Goal: Navigation & Orientation: Understand site structure

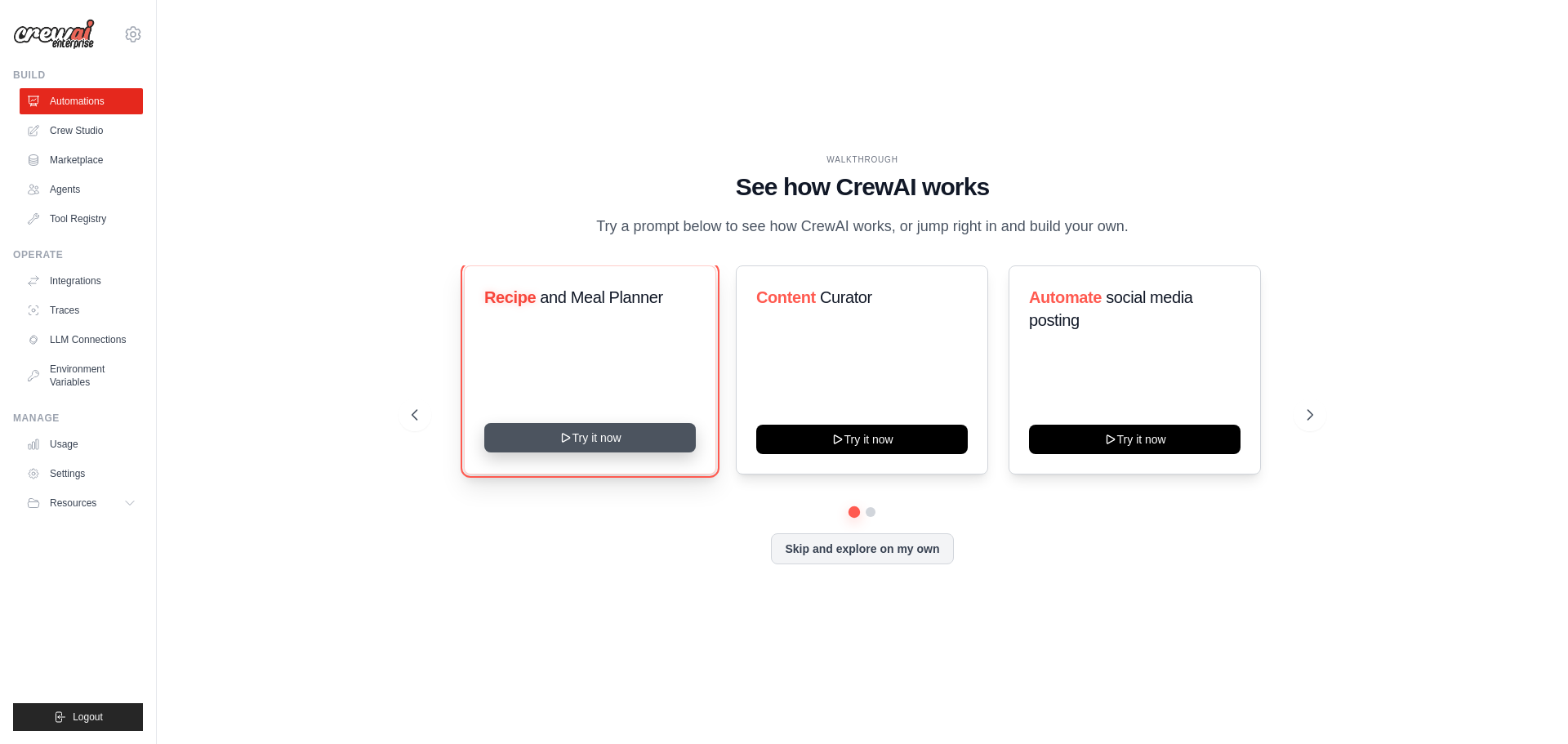
click at [582, 436] on button "Try it now" at bounding box center [590, 437] width 212 height 29
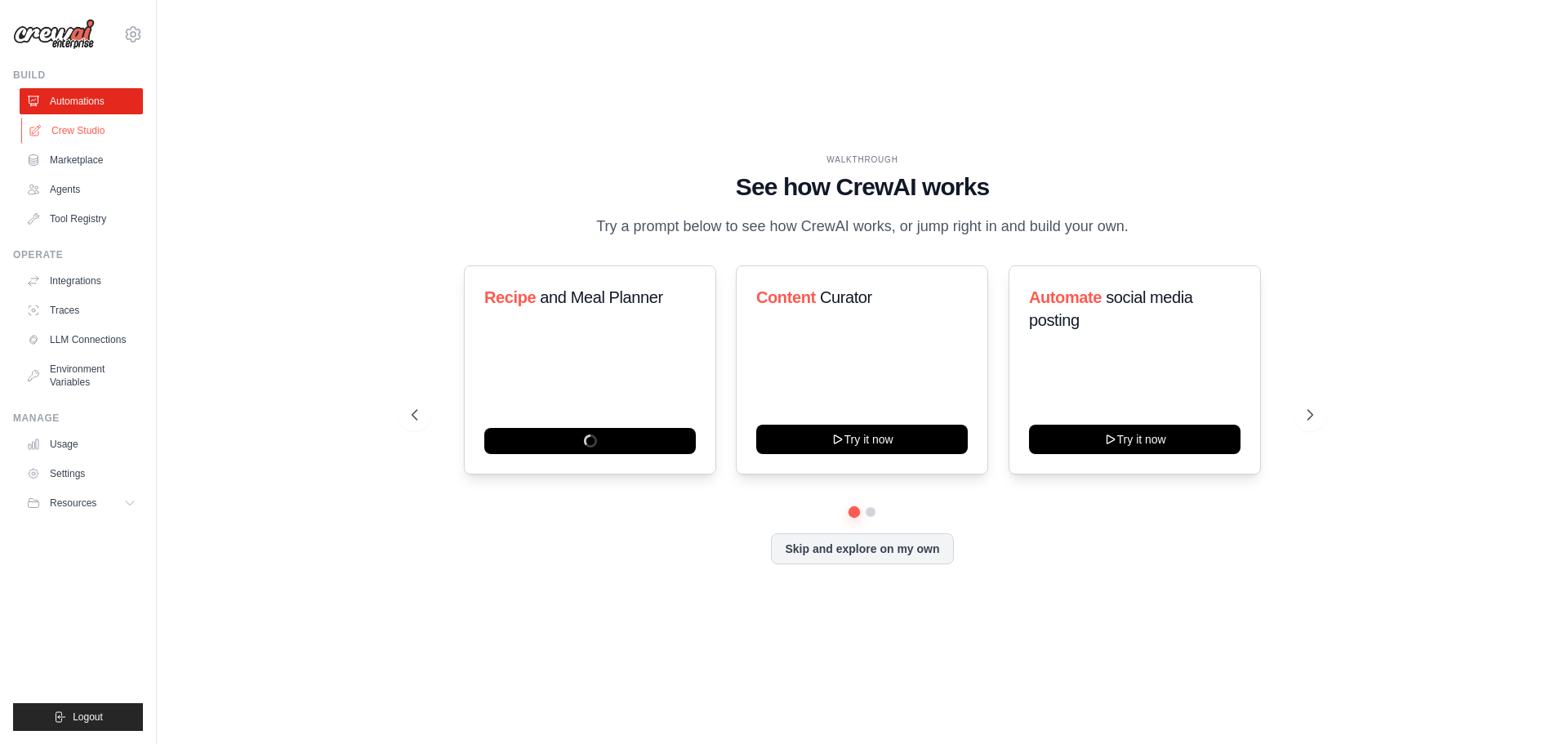
click at [85, 130] on link "Crew Studio" at bounding box center [83, 131] width 123 height 26
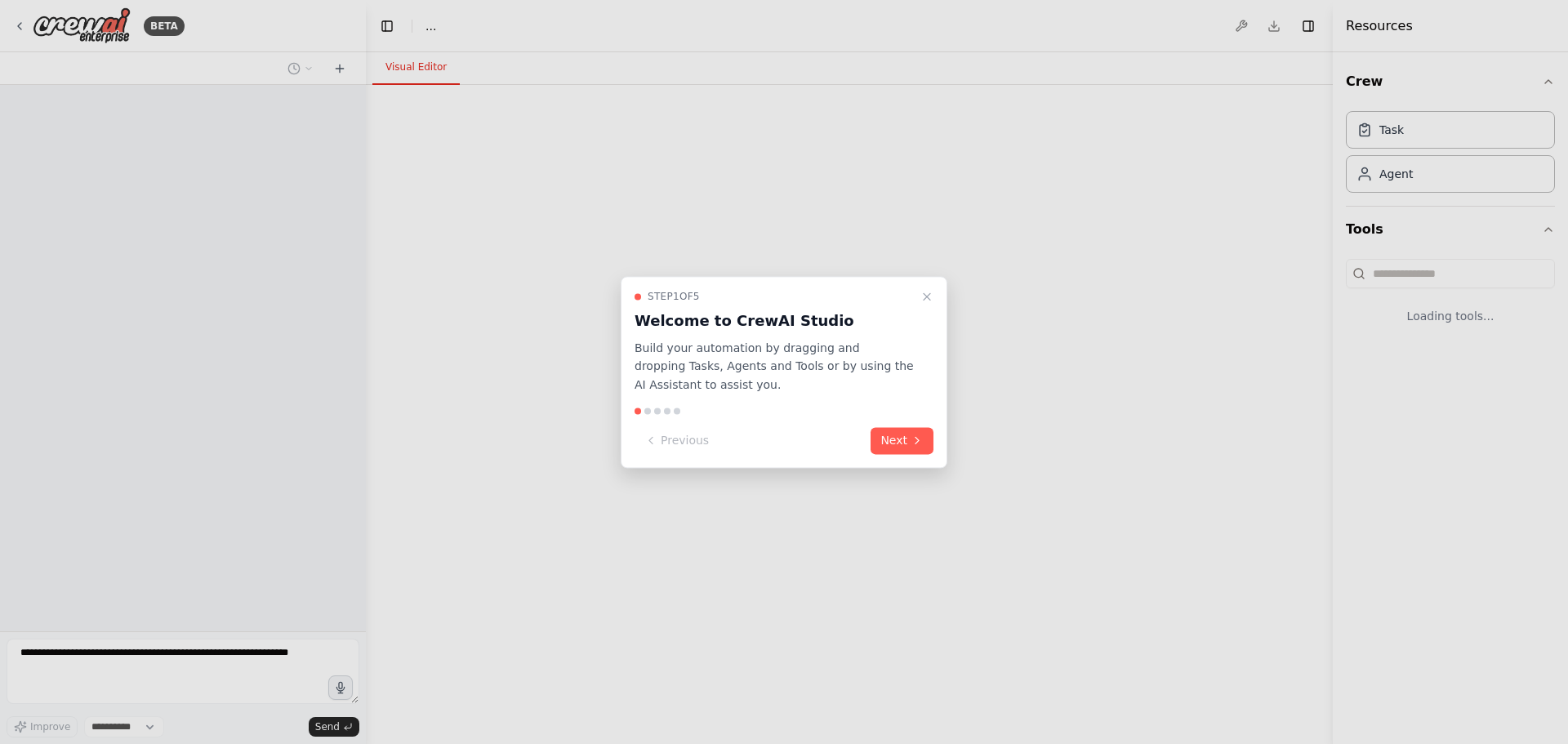
select select "****"
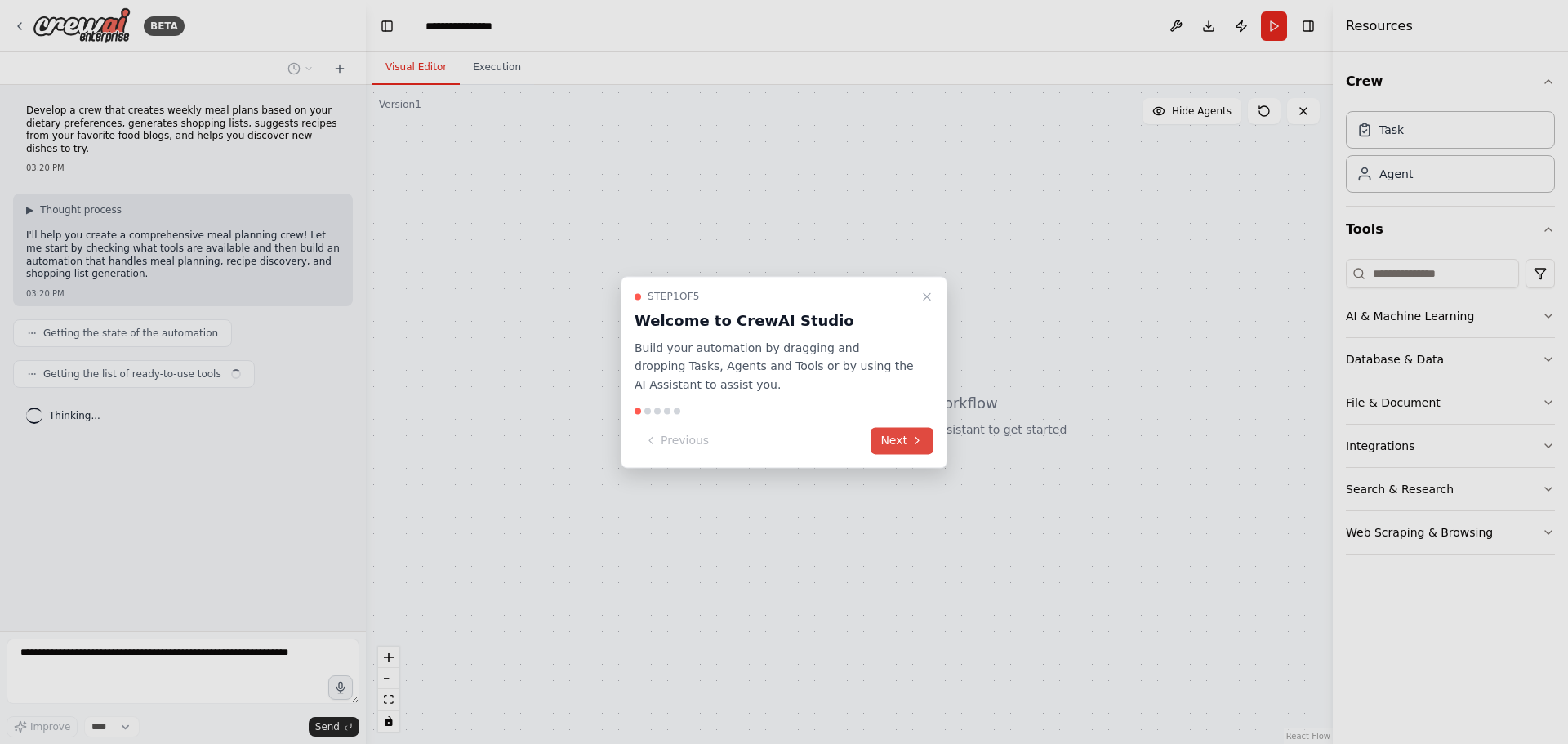
click at [921, 442] on icon at bounding box center [916, 441] width 13 height 13
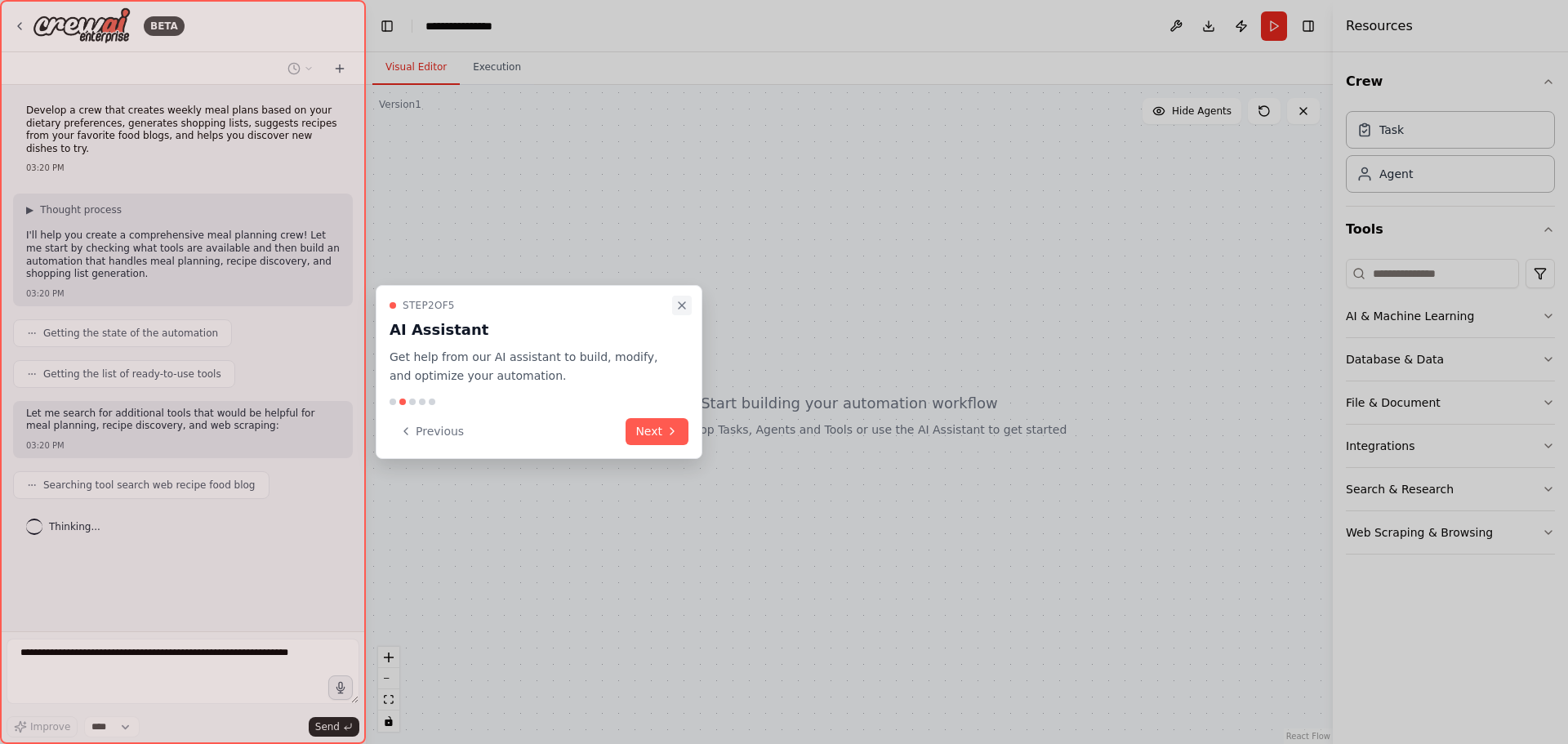
click at [684, 307] on icon "Close walkthrough" at bounding box center [682, 305] width 13 height 13
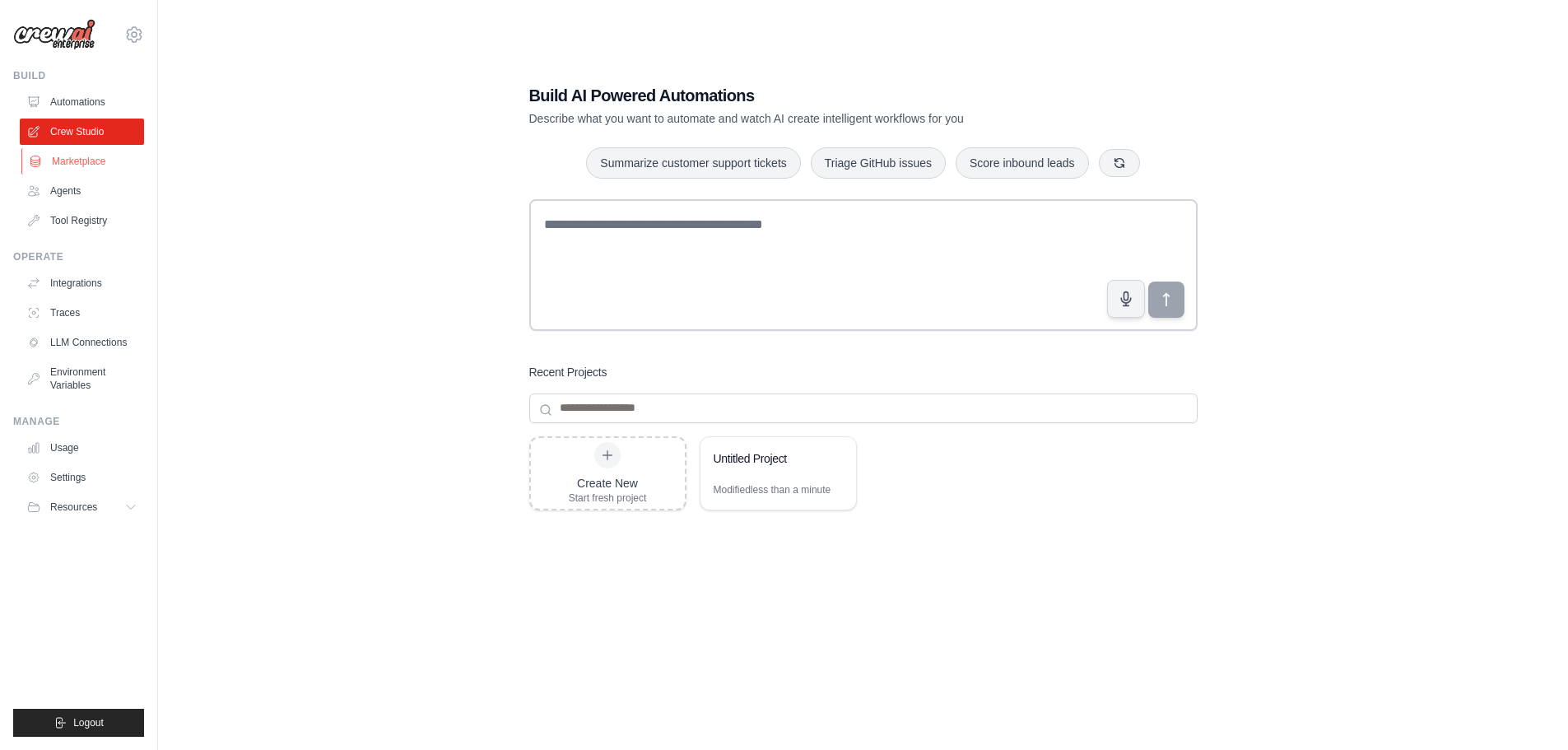
click at [90, 165] on link "Marketplace" at bounding box center [84, 161] width 124 height 27
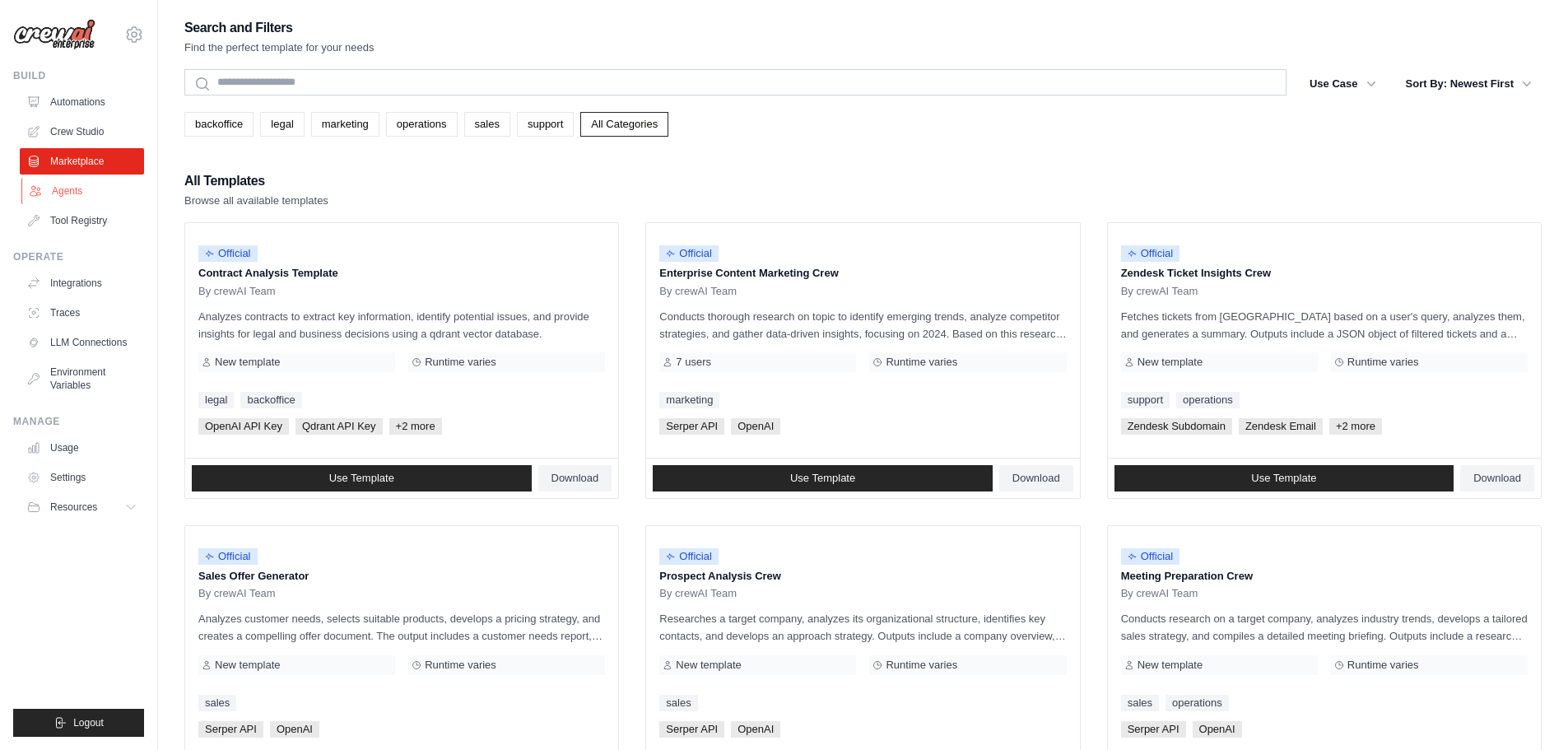
click at [83, 195] on link "Agents" at bounding box center [84, 191] width 124 height 27
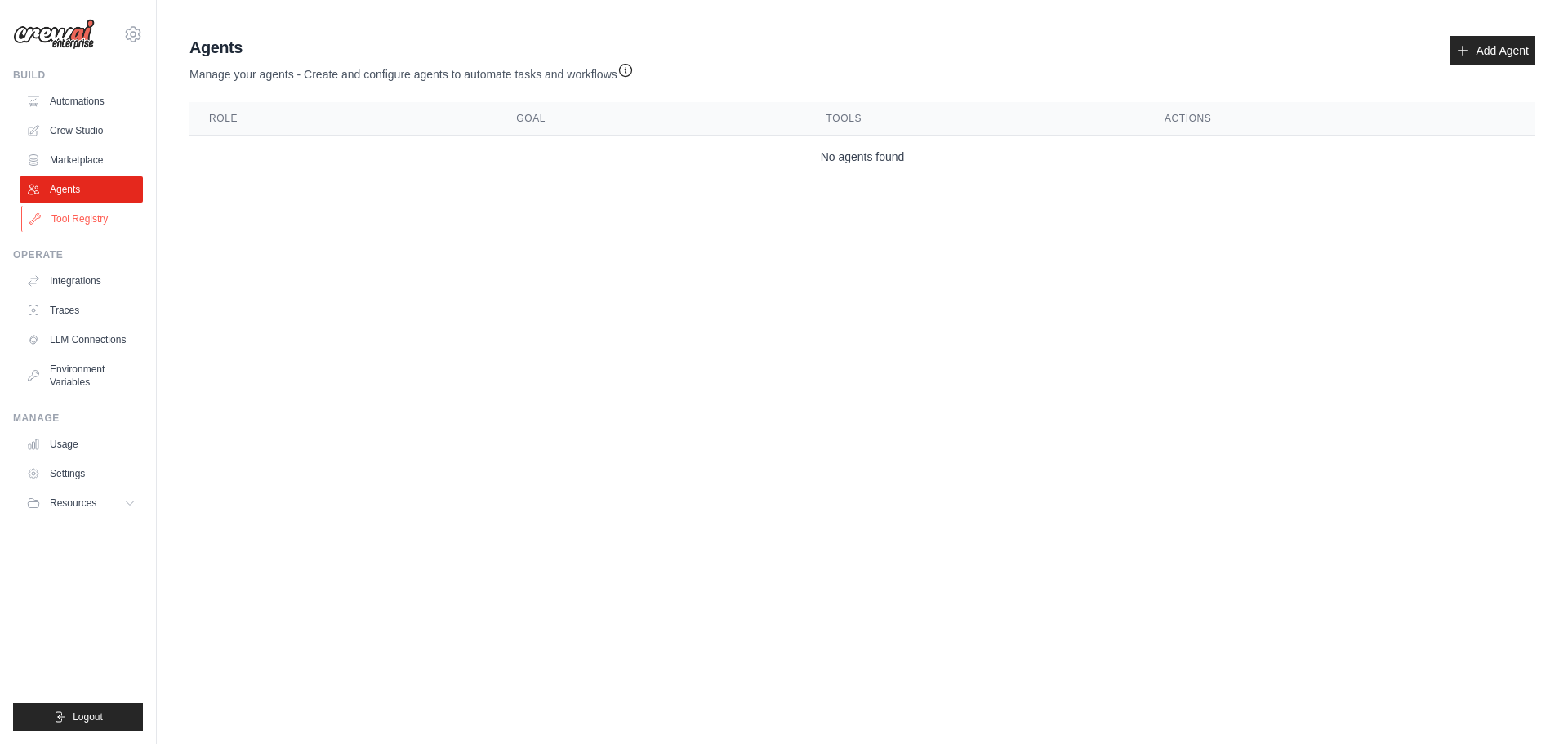
click at [89, 227] on link "Tool Registry" at bounding box center [83, 219] width 123 height 26
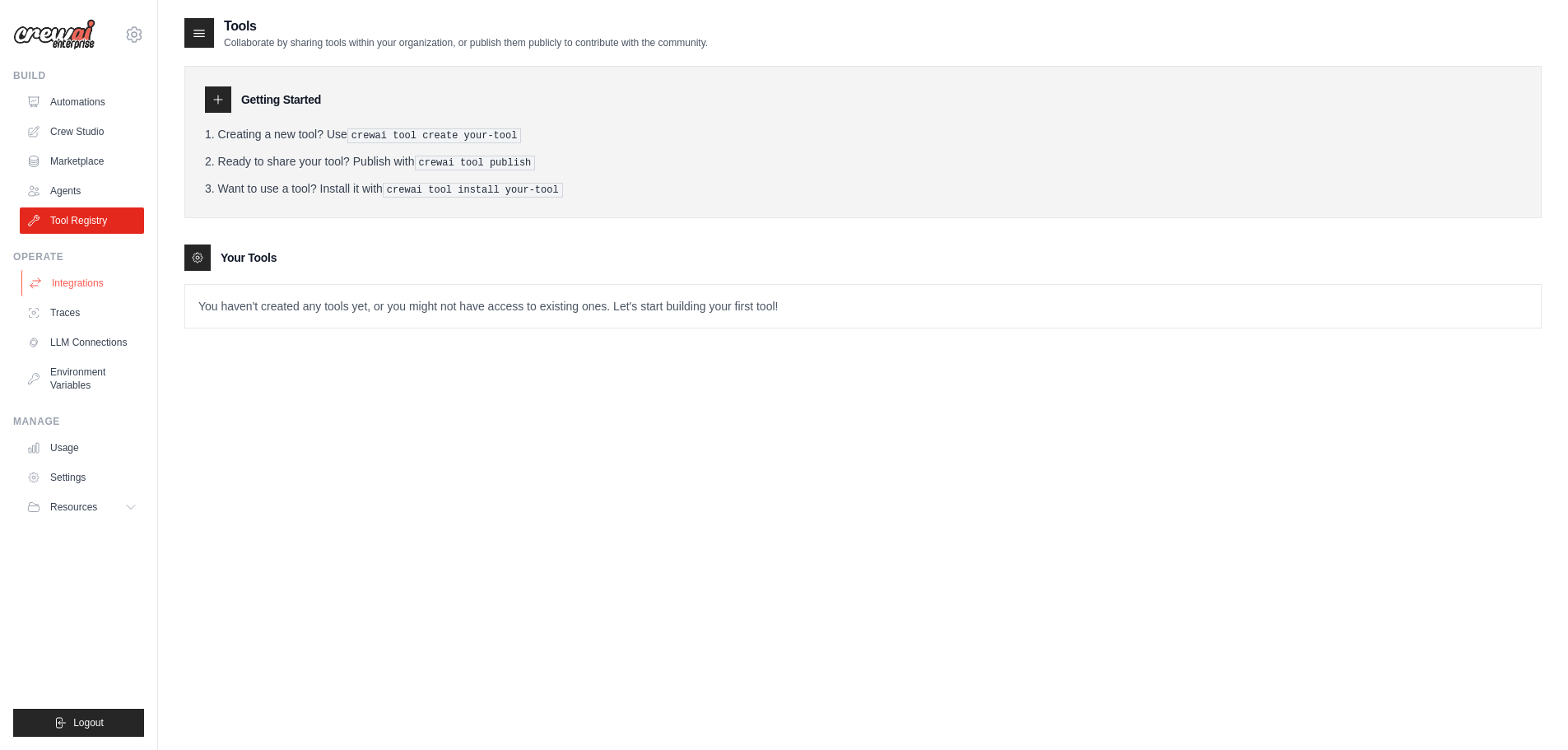
click at [99, 282] on link "Integrations" at bounding box center [84, 283] width 124 height 27
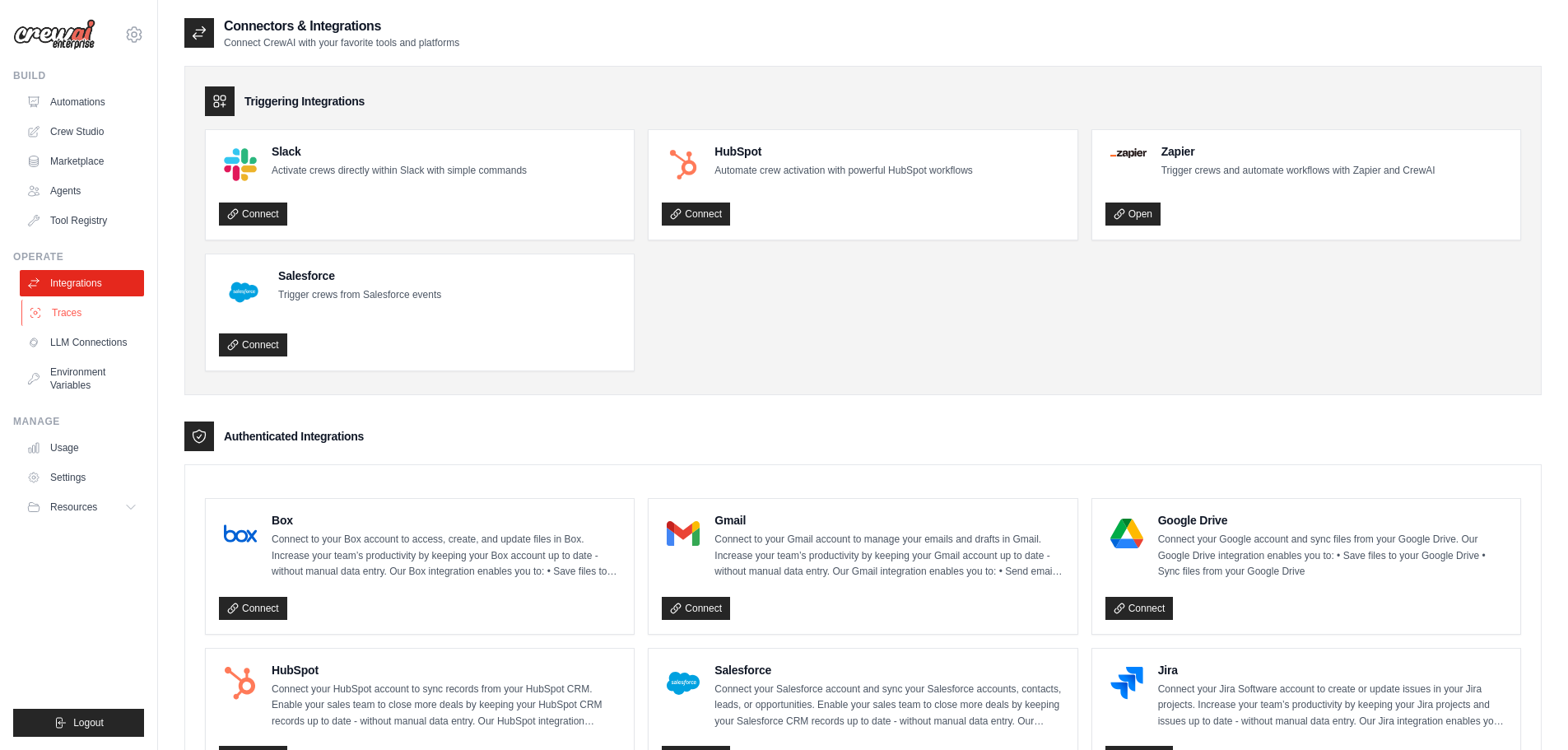
click at [77, 310] on link "Traces" at bounding box center [84, 313] width 124 height 27
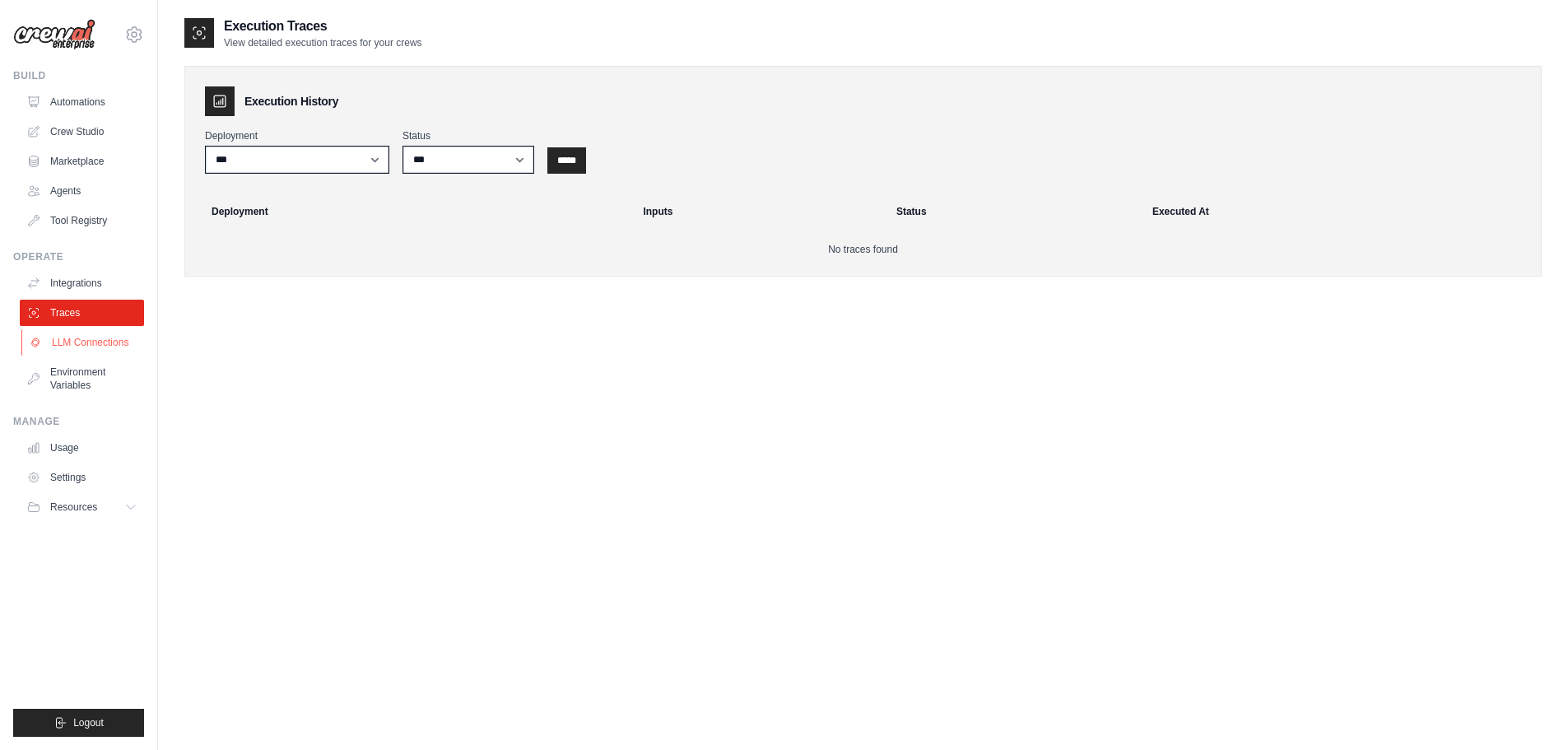
click at [97, 342] on link "LLM Connections" at bounding box center [84, 342] width 124 height 27
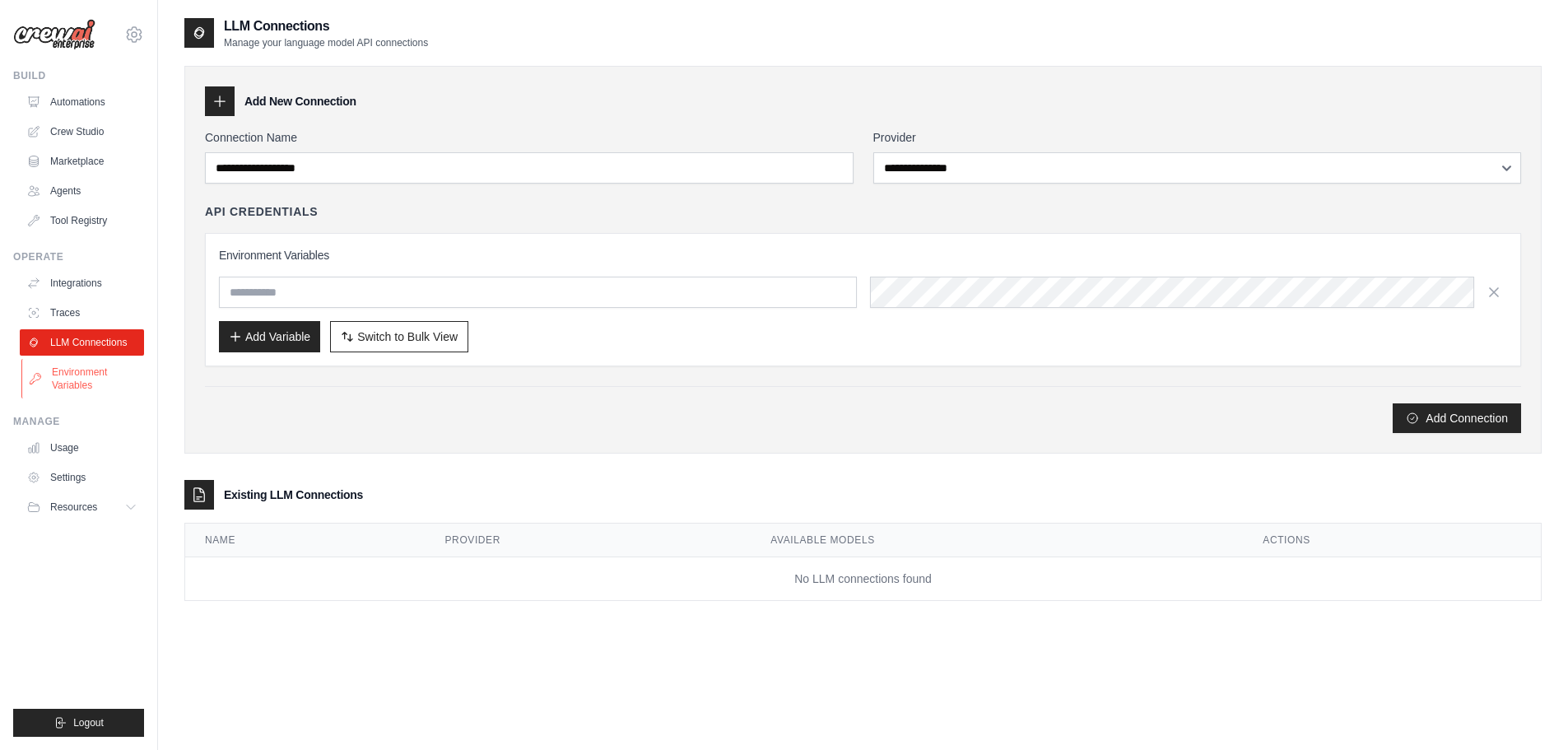
click at [84, 385] on link "Environment Variables" at bounding box center [84, 379] width 124 height 40
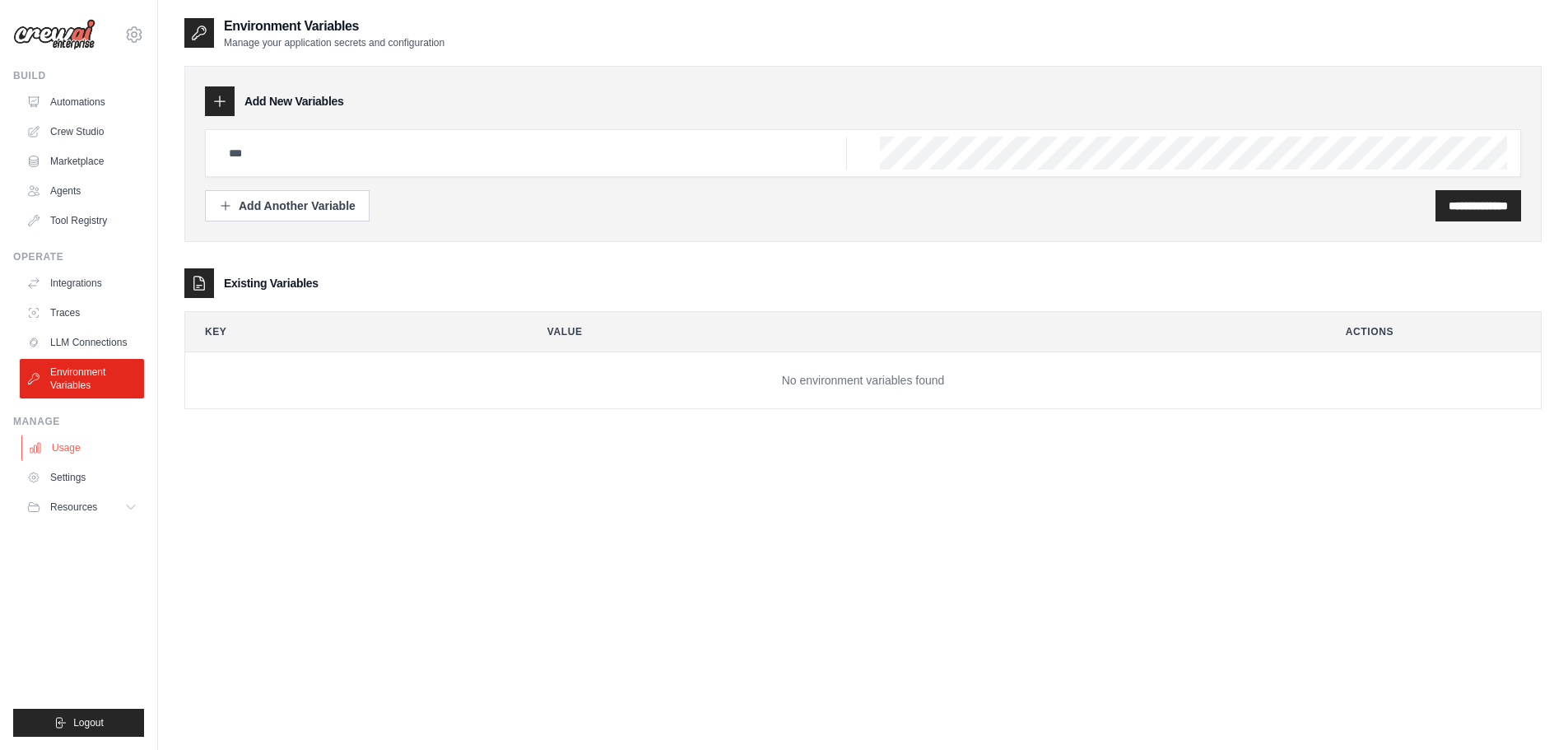
click at [65, 447] on link "Usage" at bounding box center [84, 448] width 124 height 27
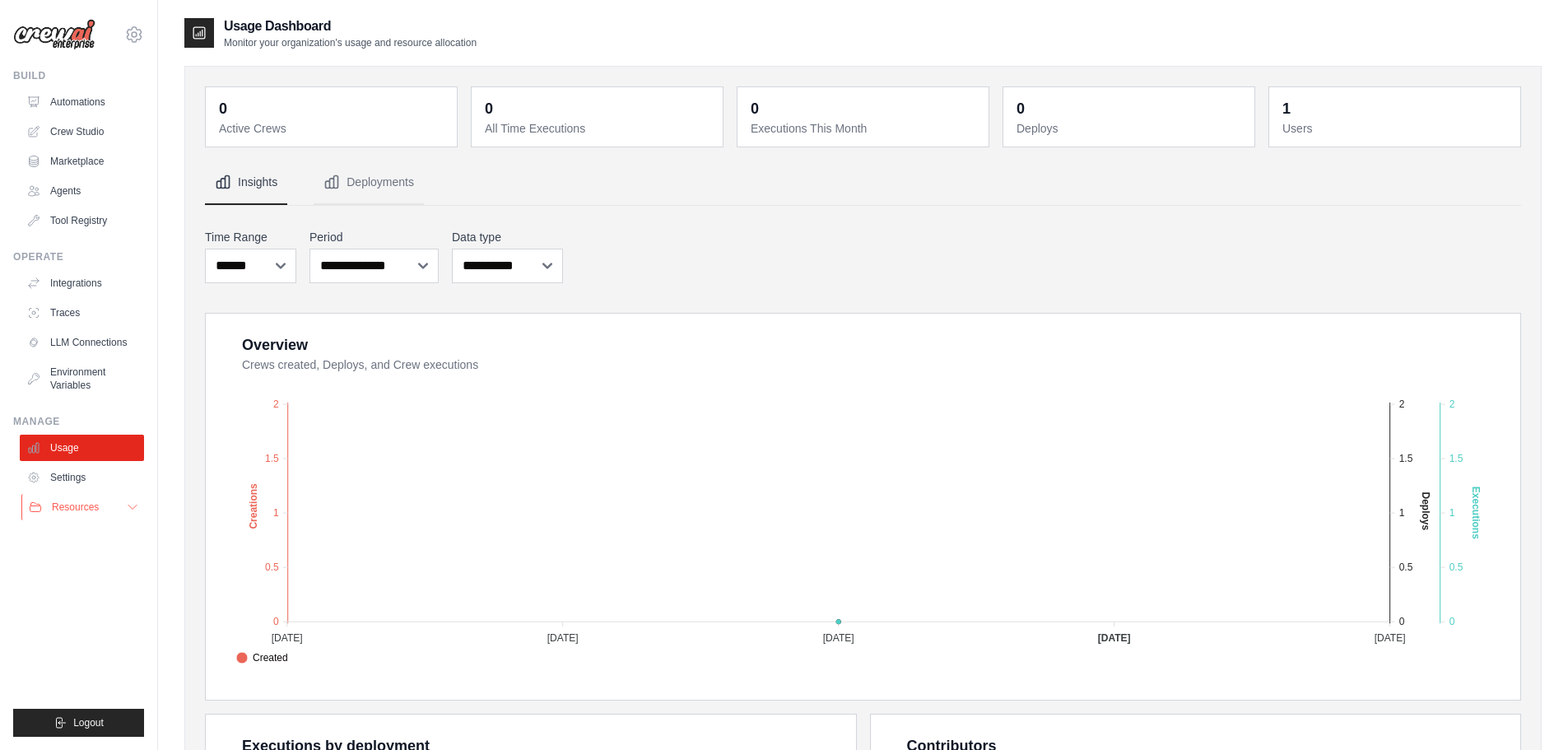
click at [129, 511] on icon at bounding box center [132, 506] width 13 height 13
click at [105, 605] on link "Video Tutorials" at bounding box center [88, 614] width 115 height 23
click at [85, 101] on link "Automations" at bounding box center [84, 102] width 124 height 27
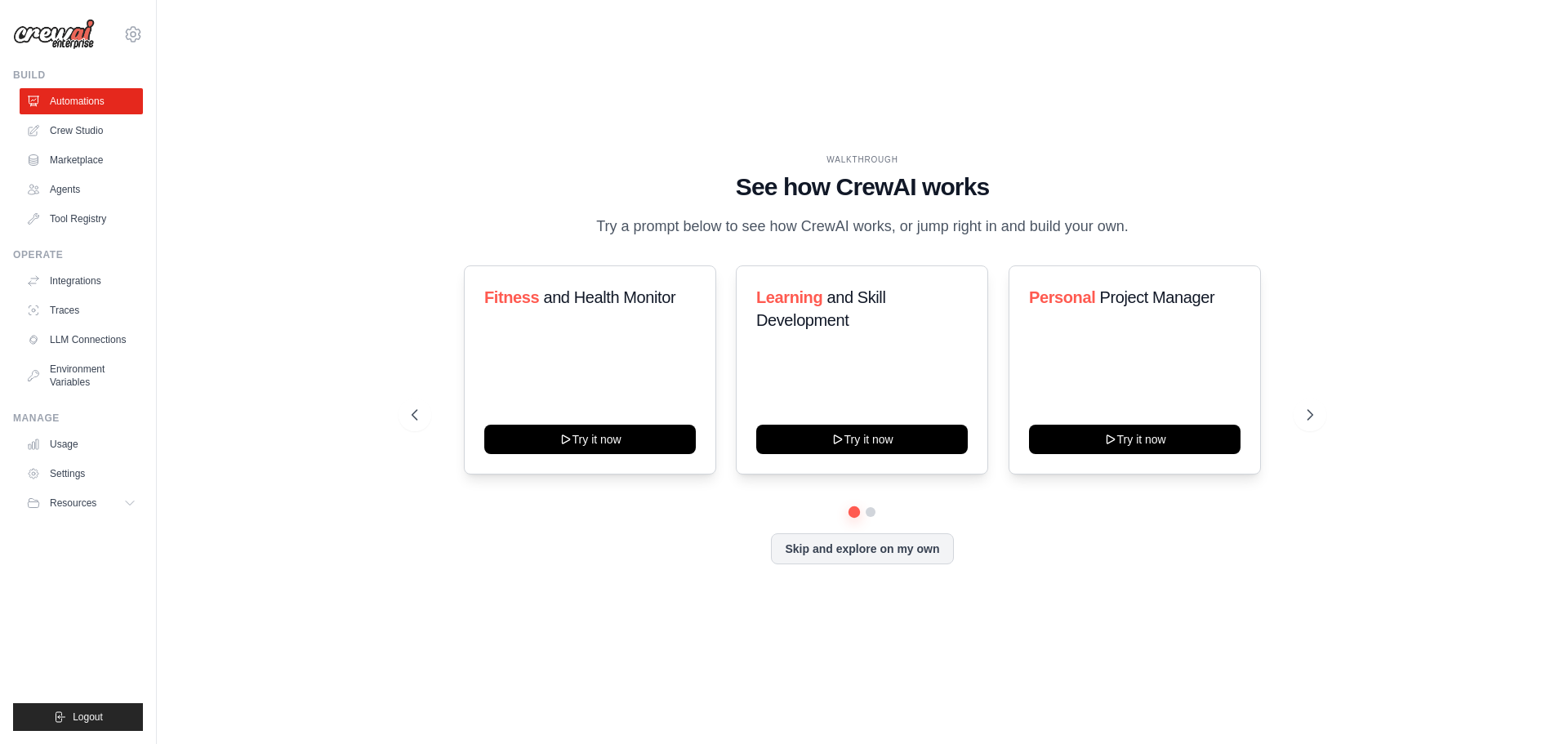
drag, startPoint x: 870, startPoint y: 555, endPoint x: 1092, endPoint y: 478, distance: 235.0
click at [870, 554] on button "Skip and explore on my own" at bounding box center [862, 548] width 182 height 31
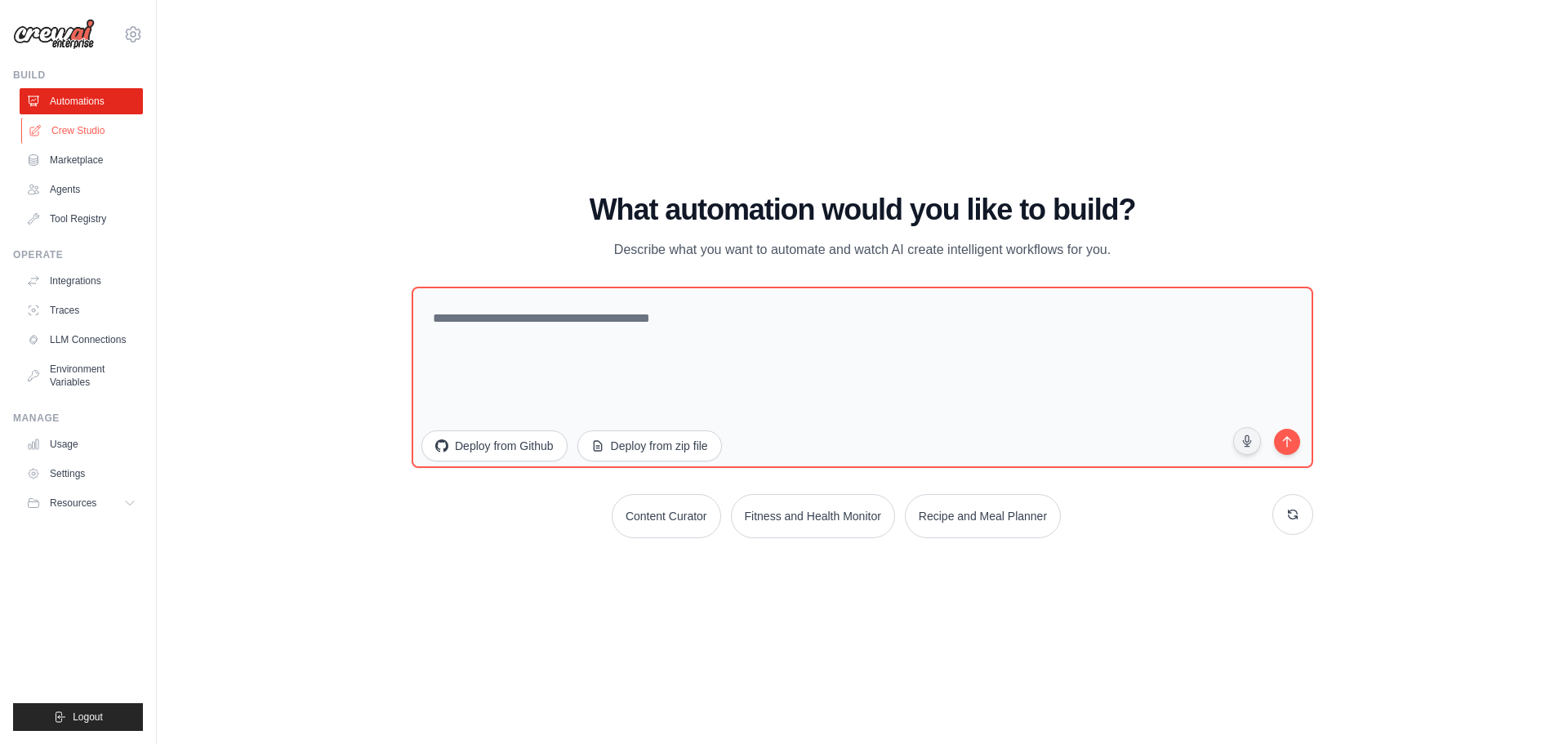
click at [70, 128] on link "Crew Studio" at bounding box center [83, 131] width 123 height 26
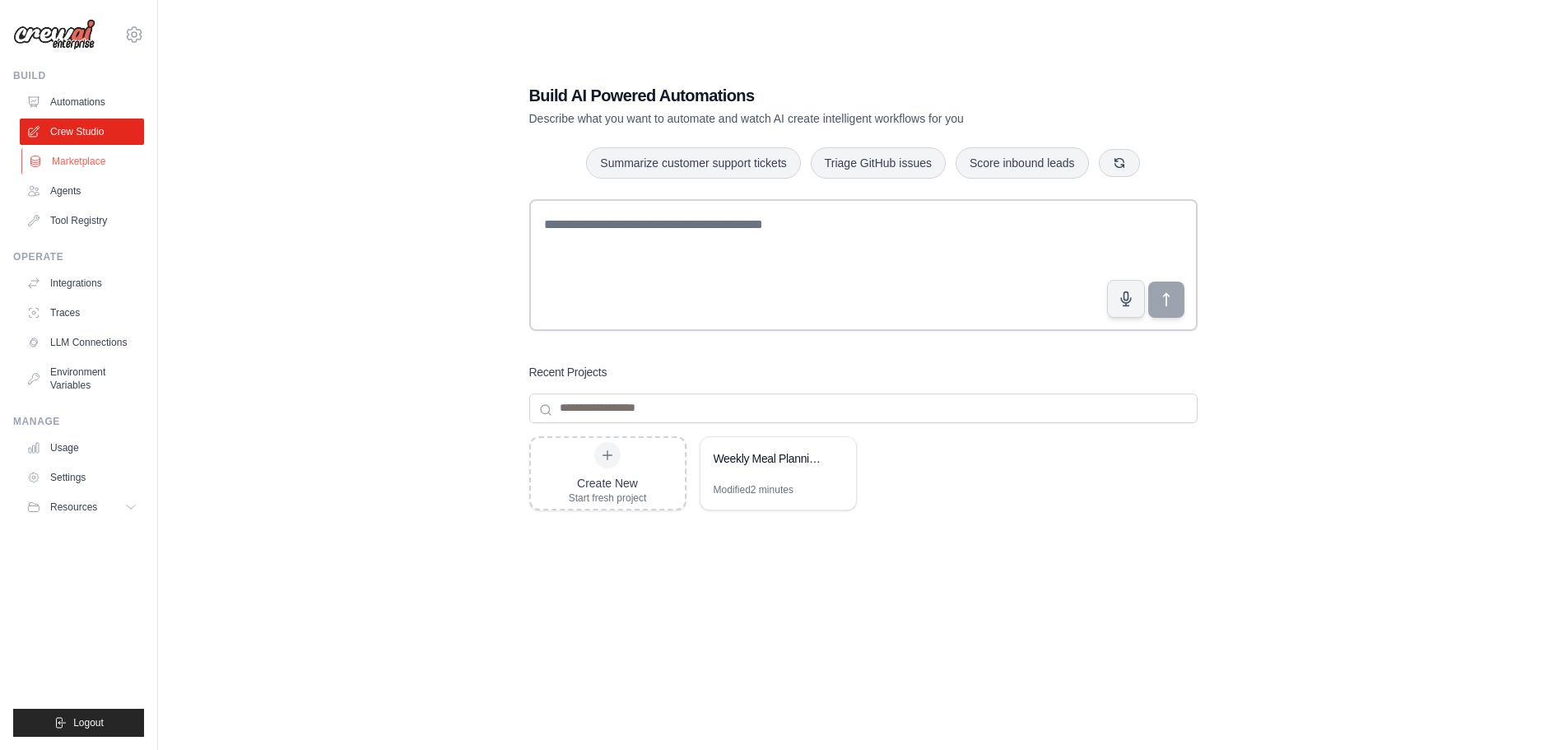
click at [85, 165] on link "Marketplace" at bounding box center [84, 161] width 124 height 27
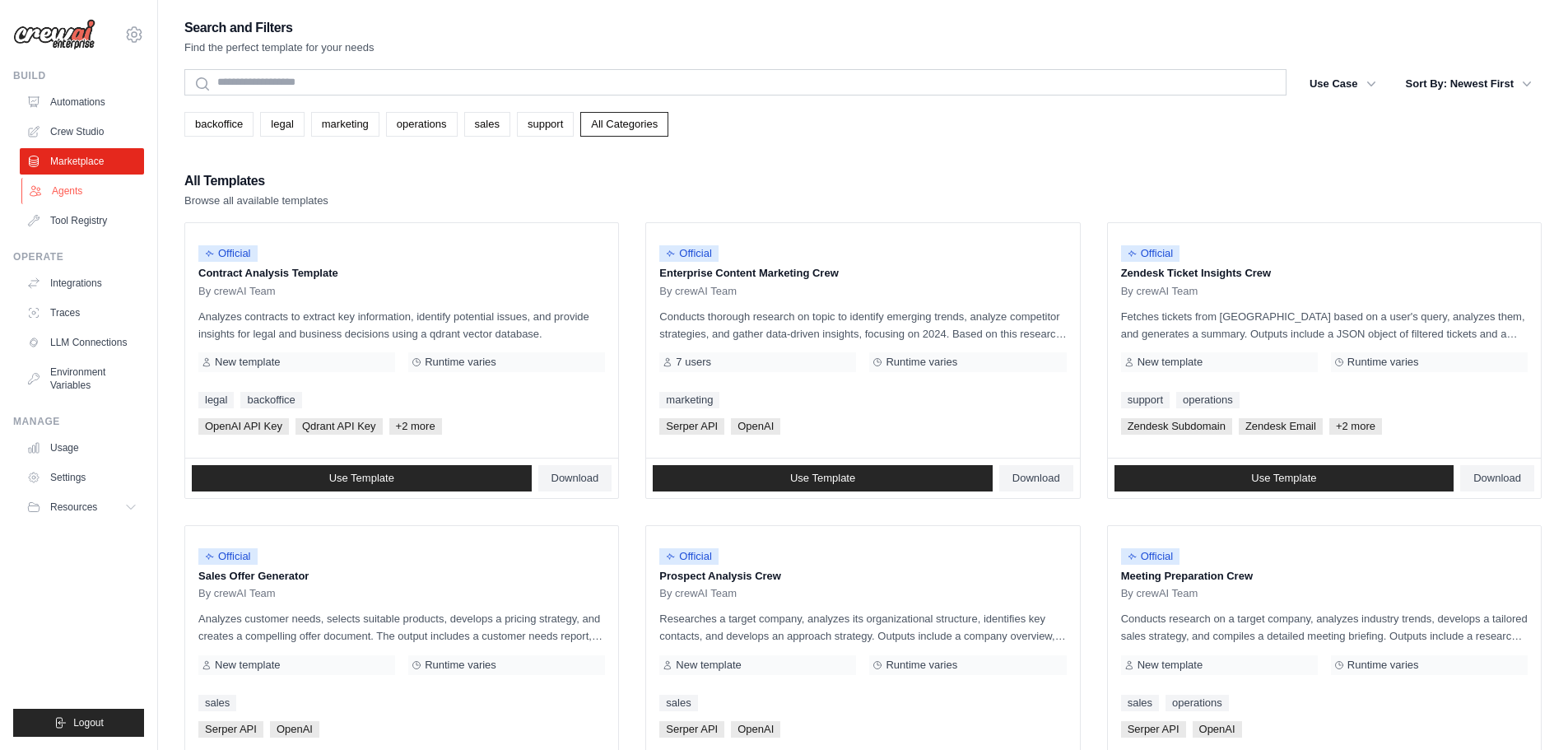
click at [76, 196] on link "Agents" at bounding box center [84, 191] width 124 height 27
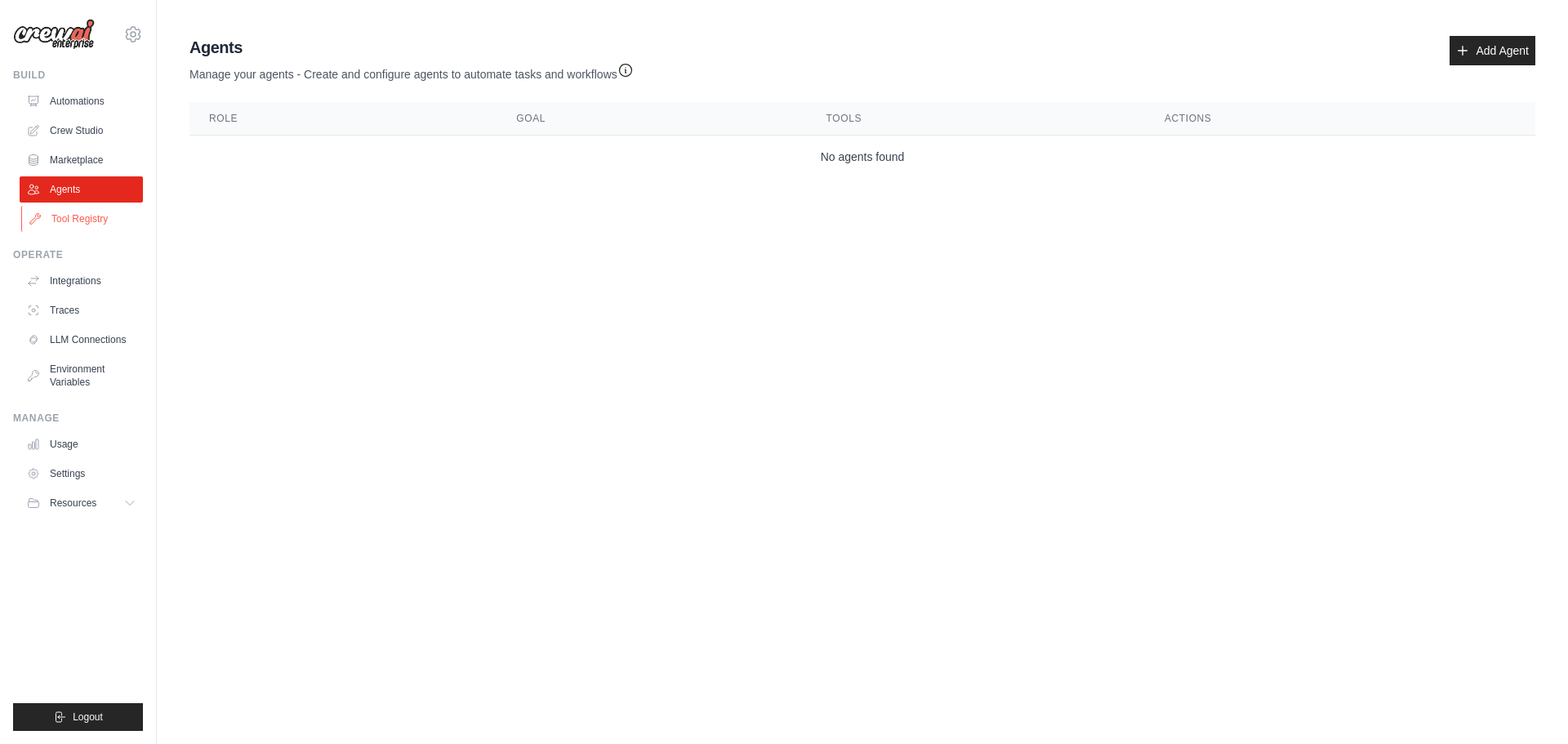
click at [85, 220] on link "Tool Registry" at bounding box center [83, 219] width 123 height 26
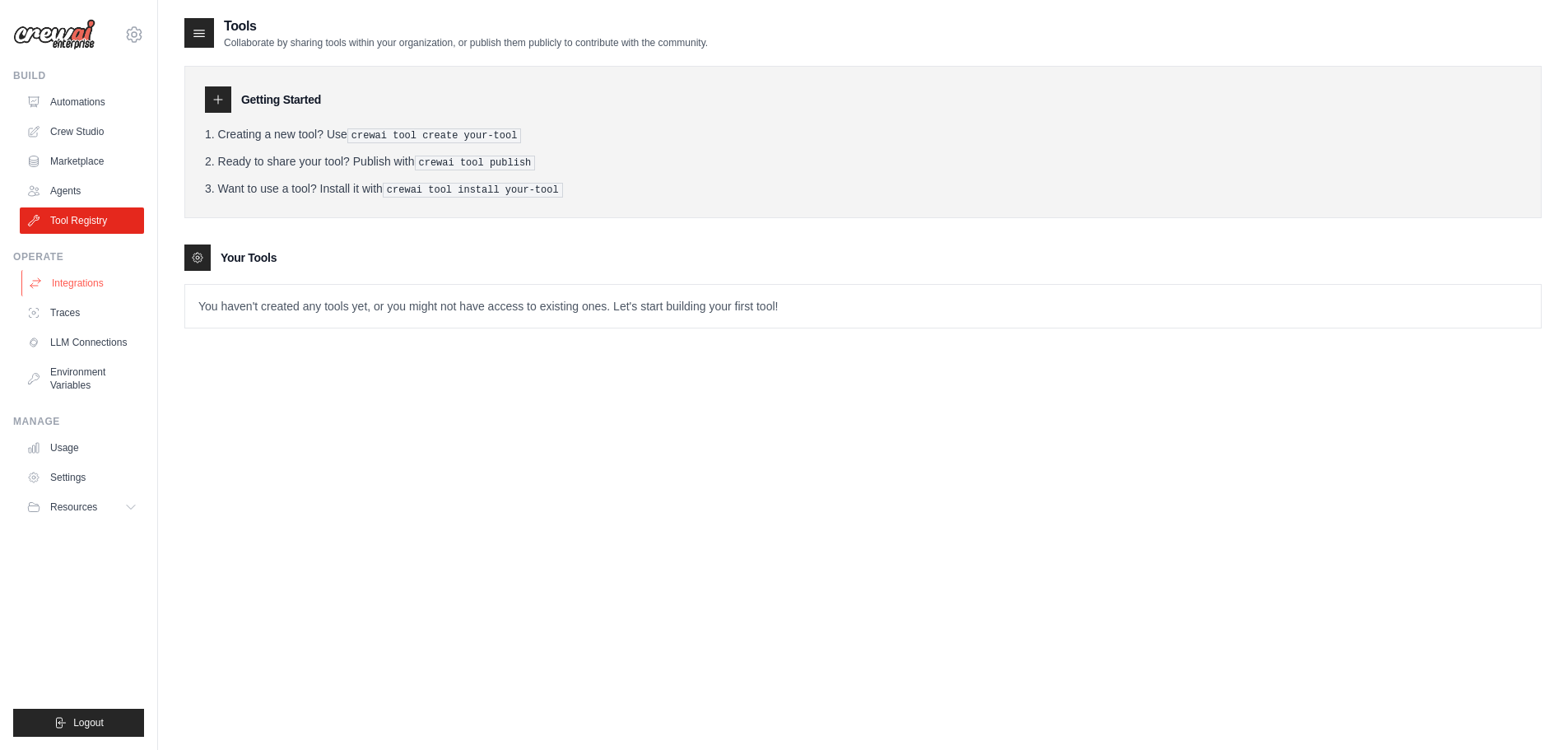
click at [105, 276] on link "Integrations" at bounding box center [84, 283] width 124 height 27
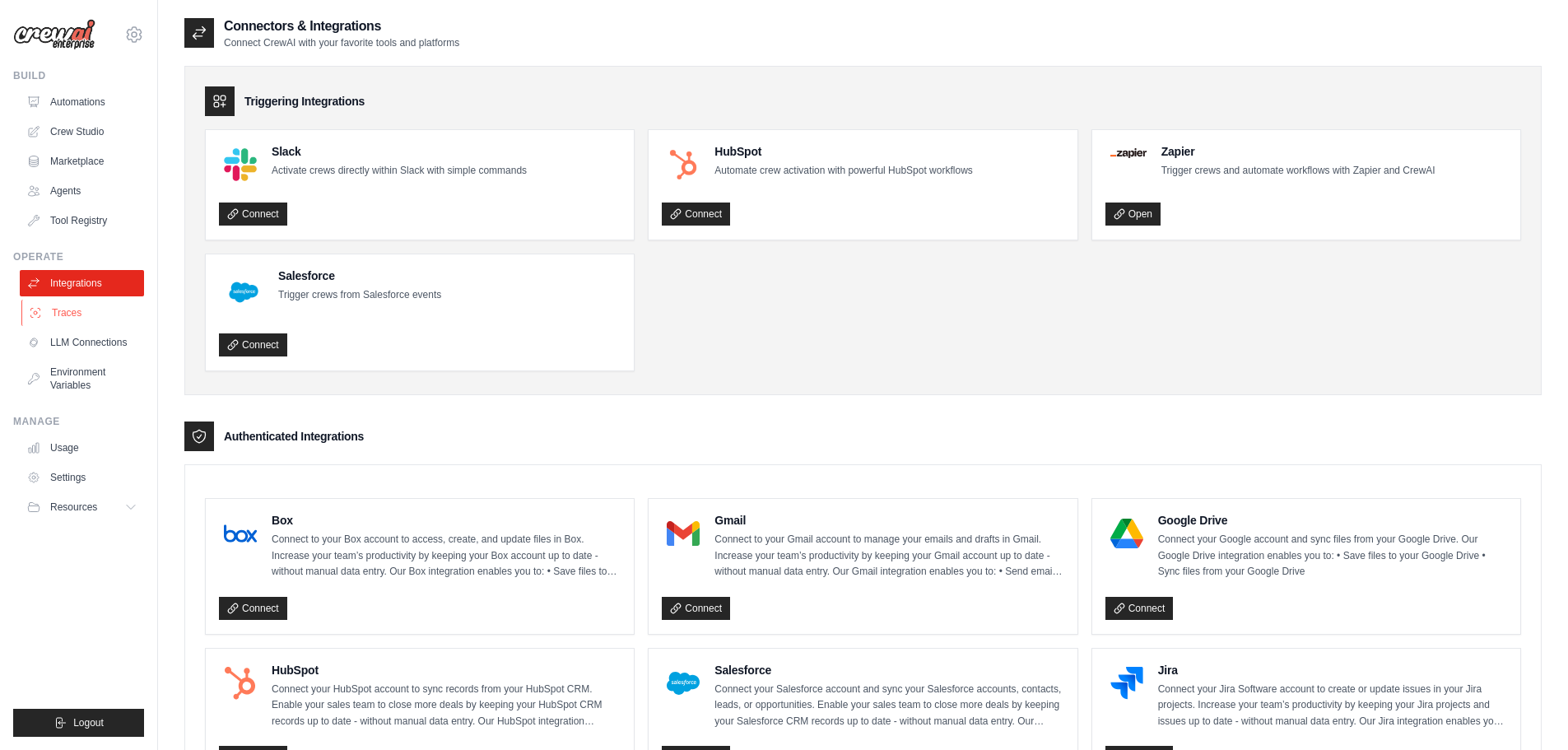
click at [65, 317] on link "Traces" at bounding box center [84, 313] width 124 height 27
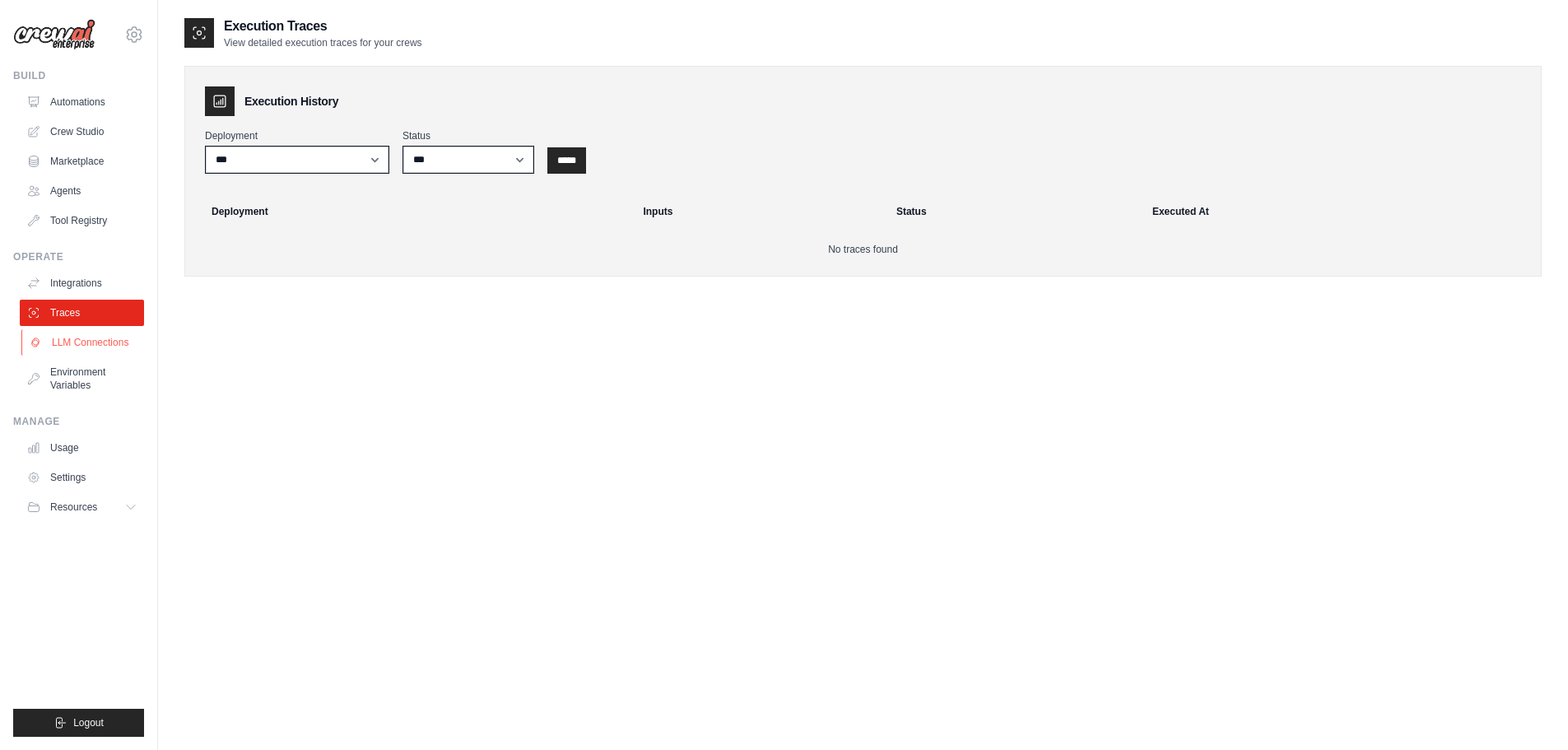
click at [82, 349] on link "LLM Connections" at bounding box center [84, 342] width 124 height 27
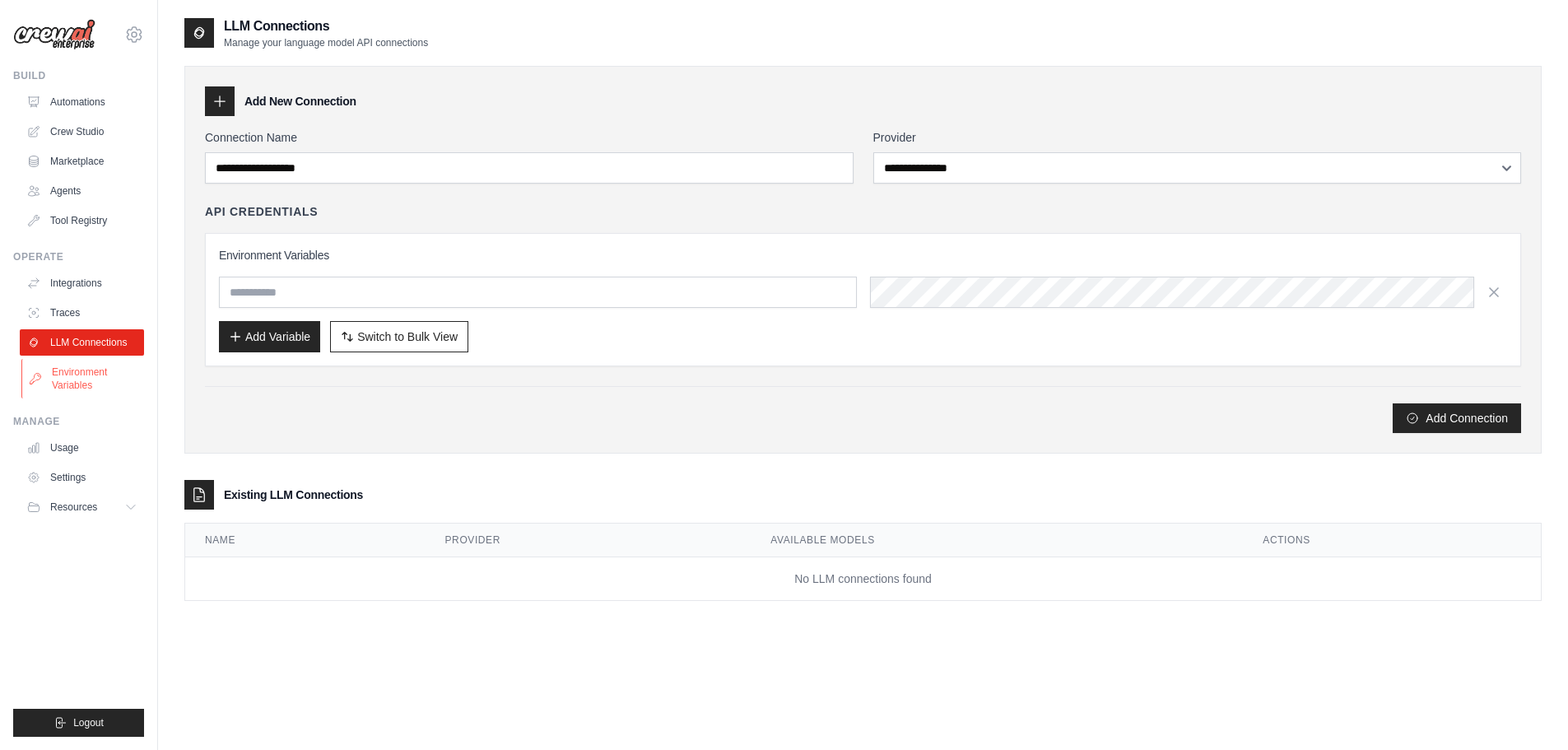
click at [100, 373] on link "Environment Variables" at bounding box center [84, 379] width 124 height 40
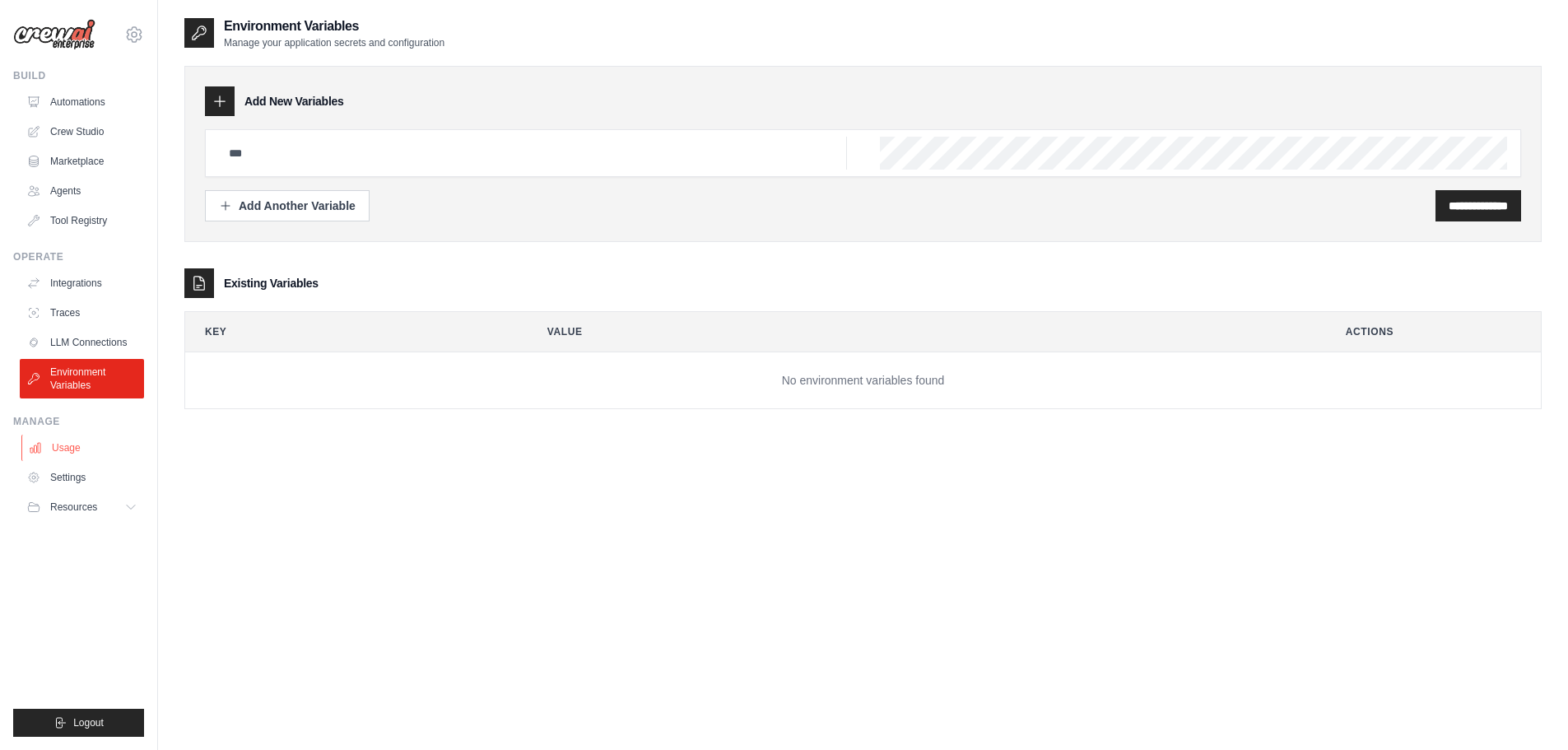
click at [85, 447] on link "Usage" at bounding box center [84, 448] width 124 height 27
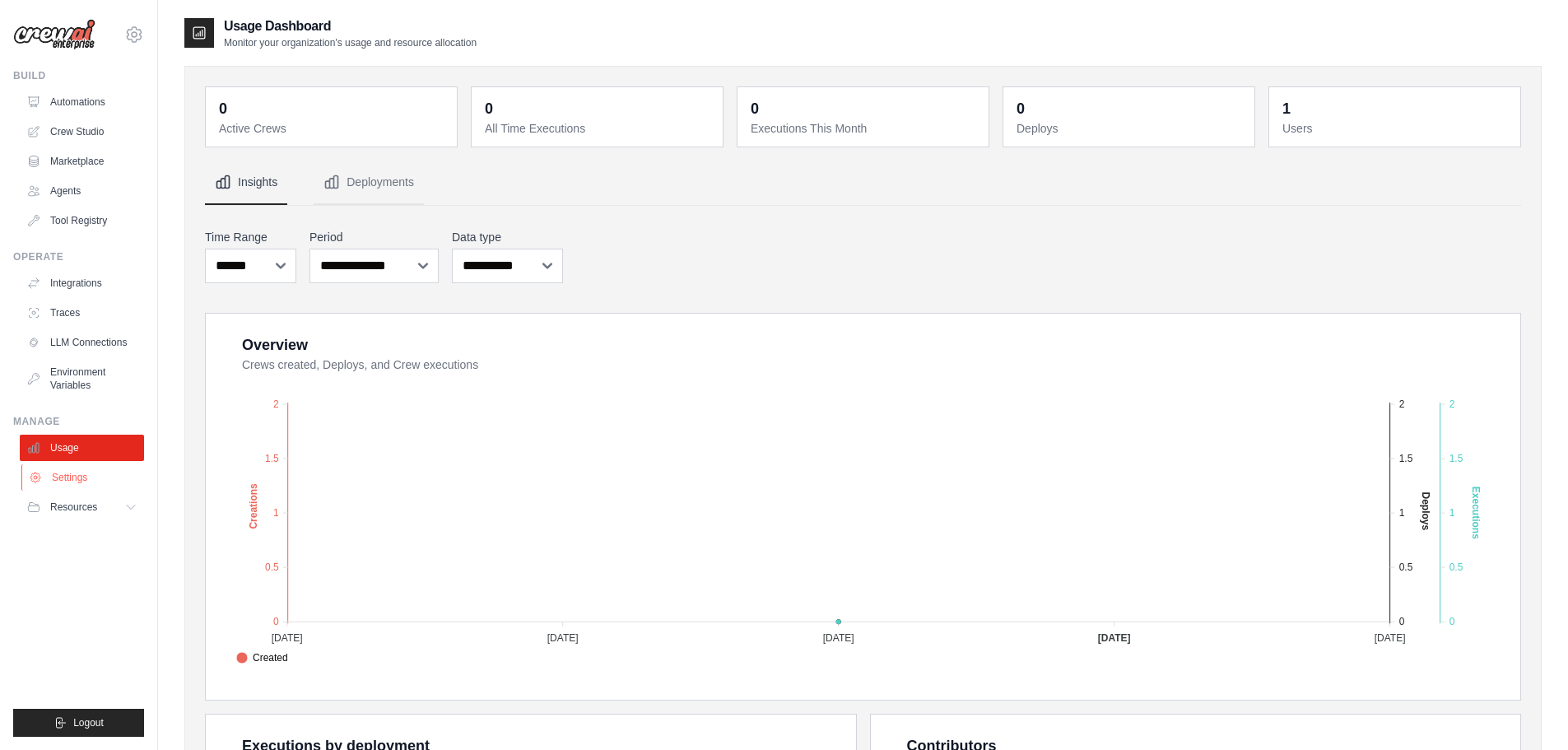
click at [75, 487] on link "Settings" at bounding box center [84, 477] width 124 height 27
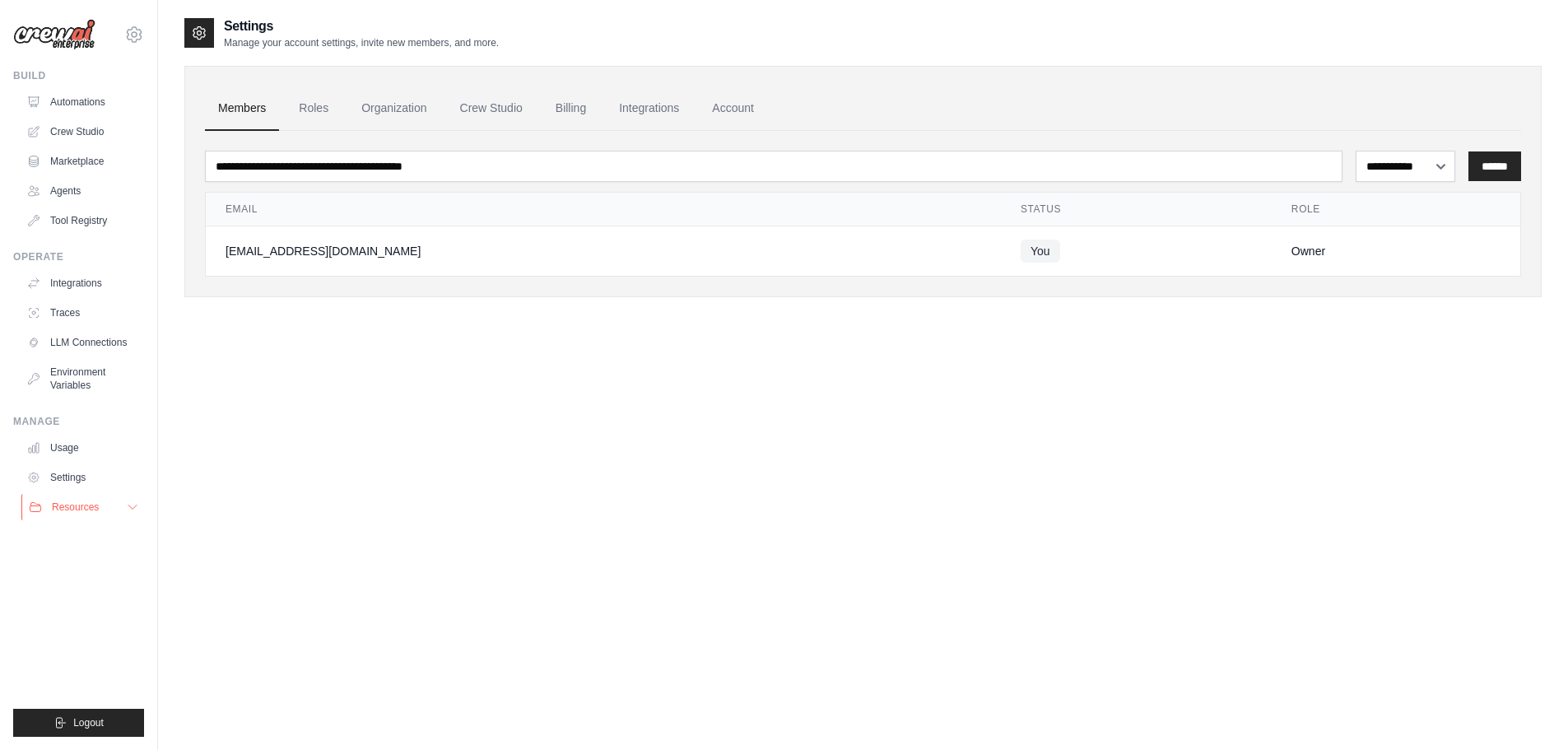
click at [94, 507] on span "Resources" at bounding box center [75, 506] width 46 height 13
click at [118, 530] on span "Documentation" at bounding box center [91, 535] width 66 height 13
click at [512, 112] on link "Crew Studio" at bounding box center [491, 108] width 89 height 45
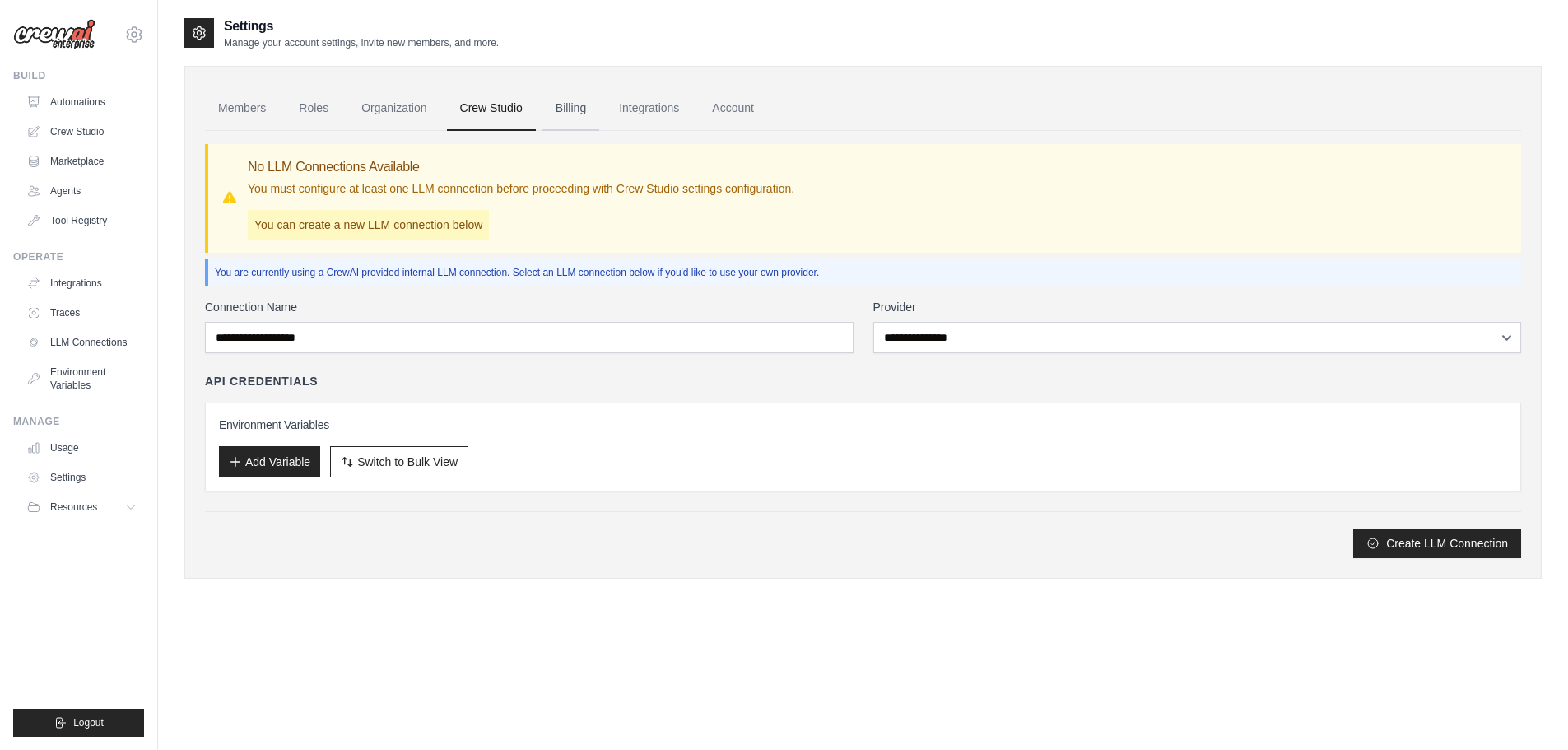
click at [565, 112] on link "Billing" at bounding box center [571, 108] width 57 height 45
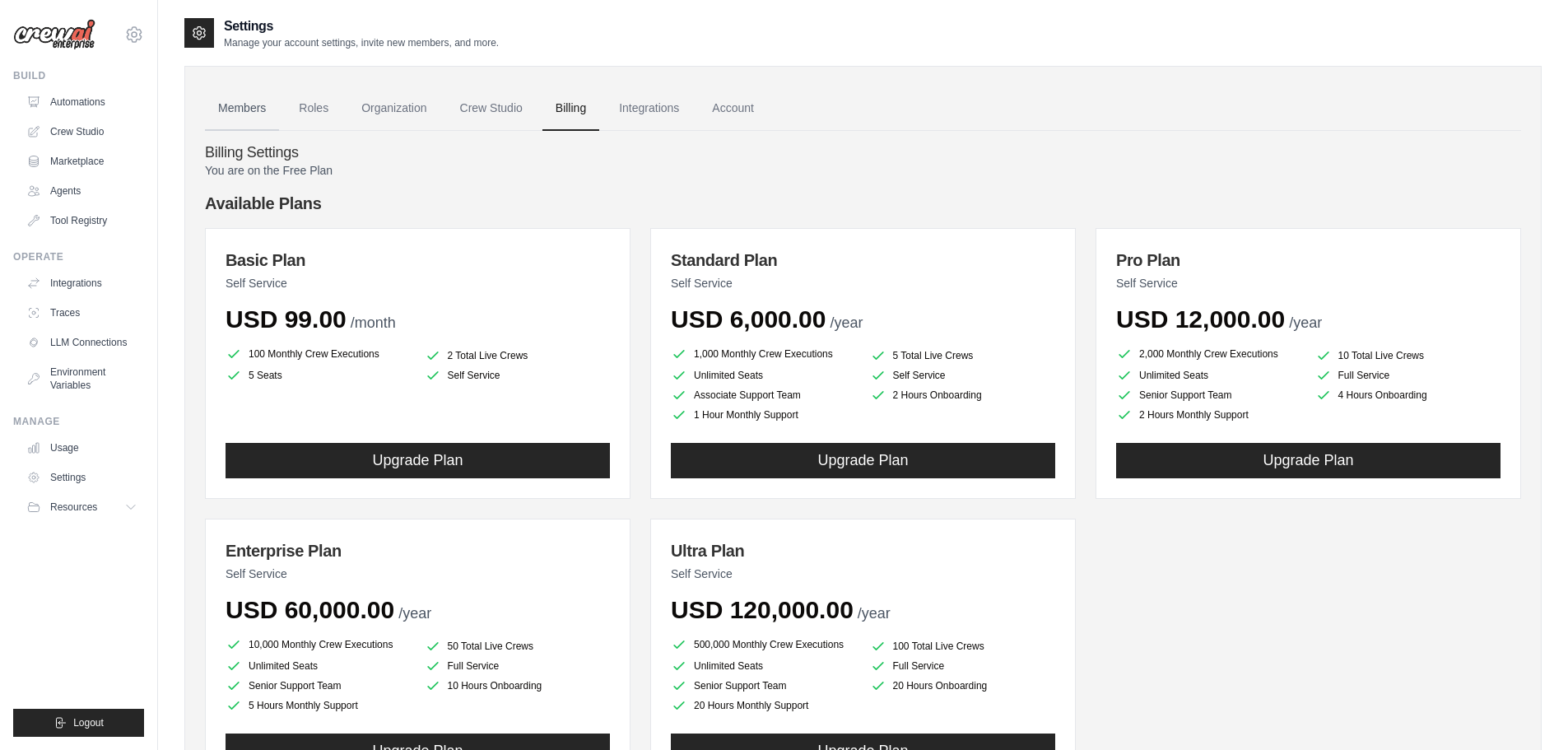
click at [239, 103] on link "Members" at bounding box center [242, 108] width 74 height 45
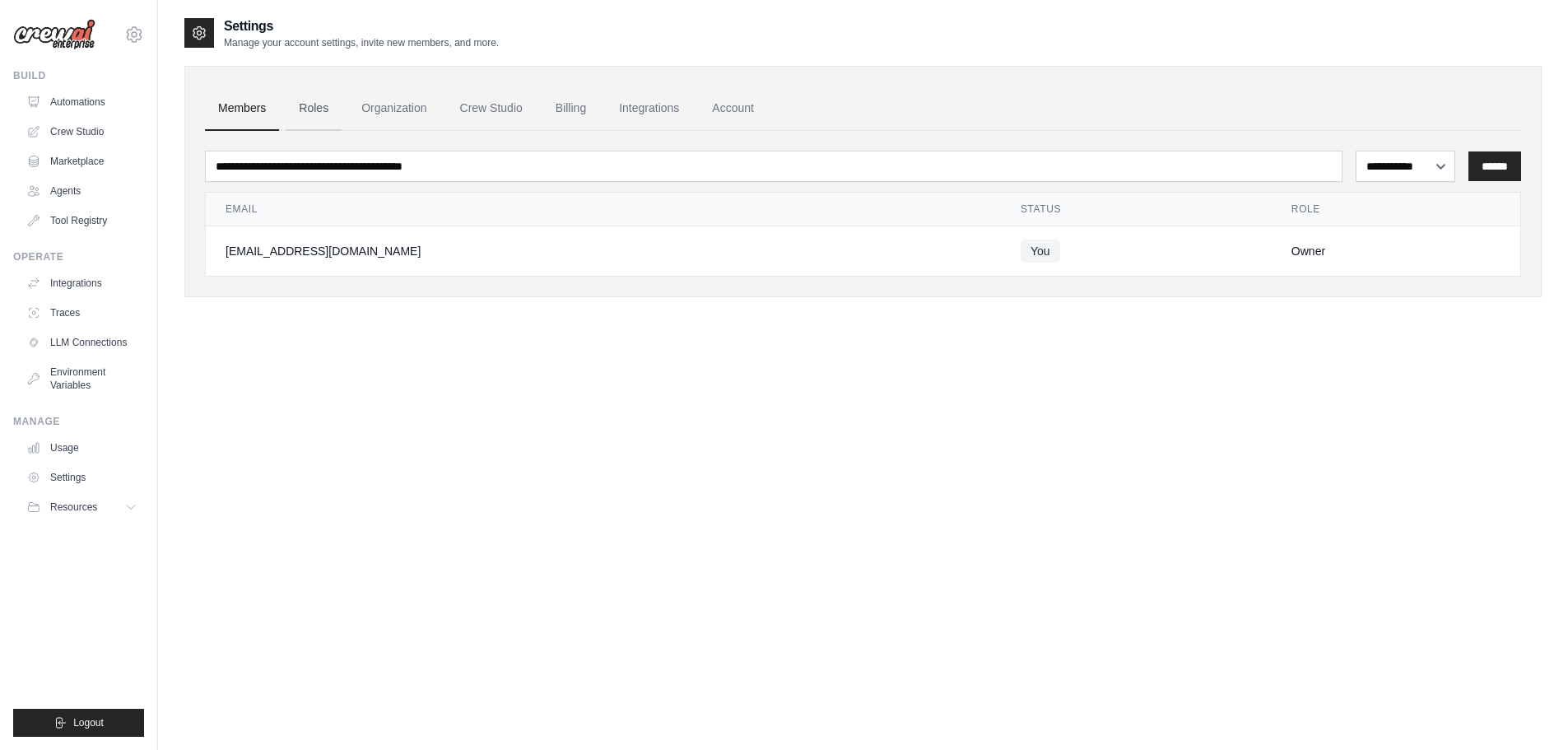
click at [318, 107] on link "Roles" at bounding box center [313, 108] width 56 height 45
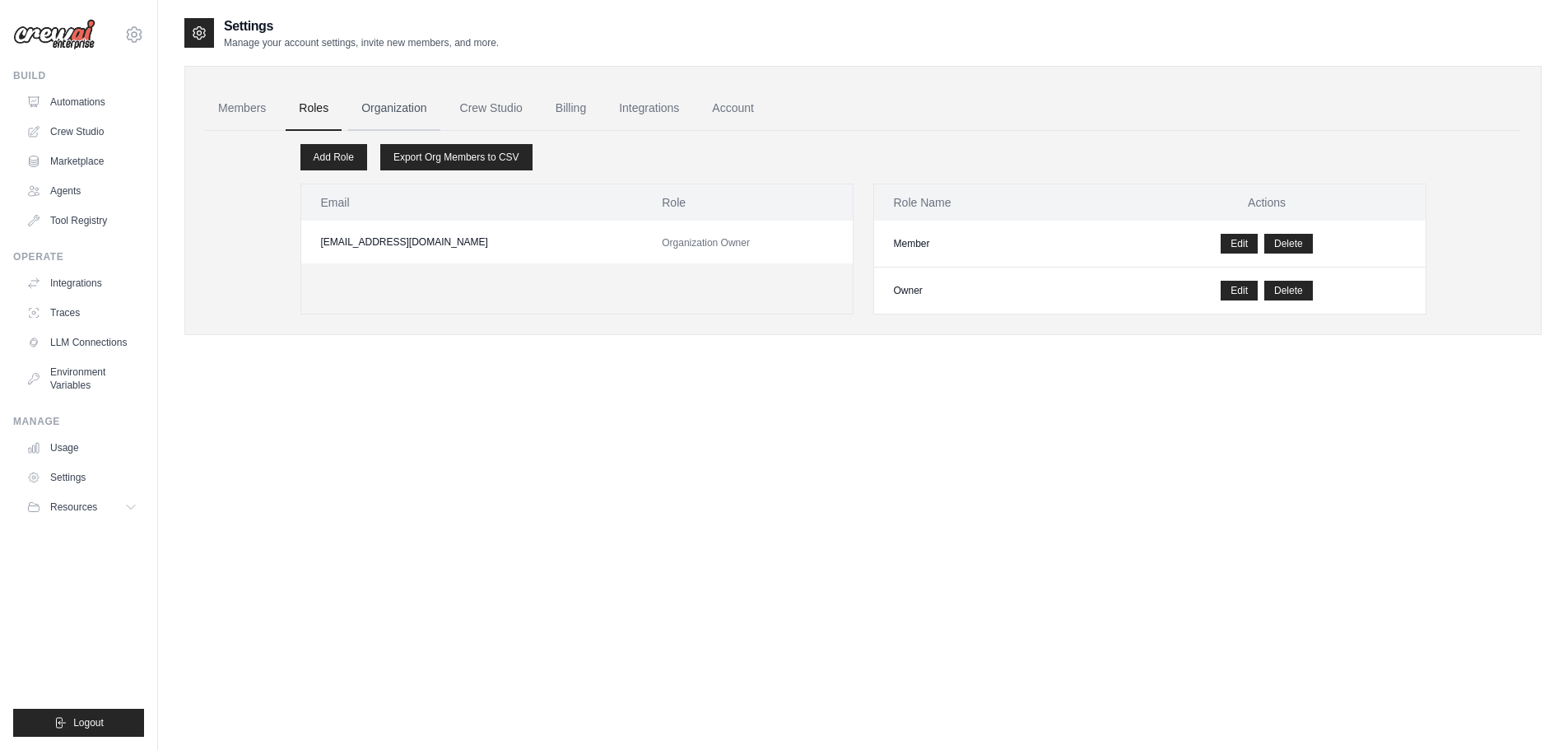
click at [379, 110] on link "Organization" at bounding box center [394, 108] width 91 height 45
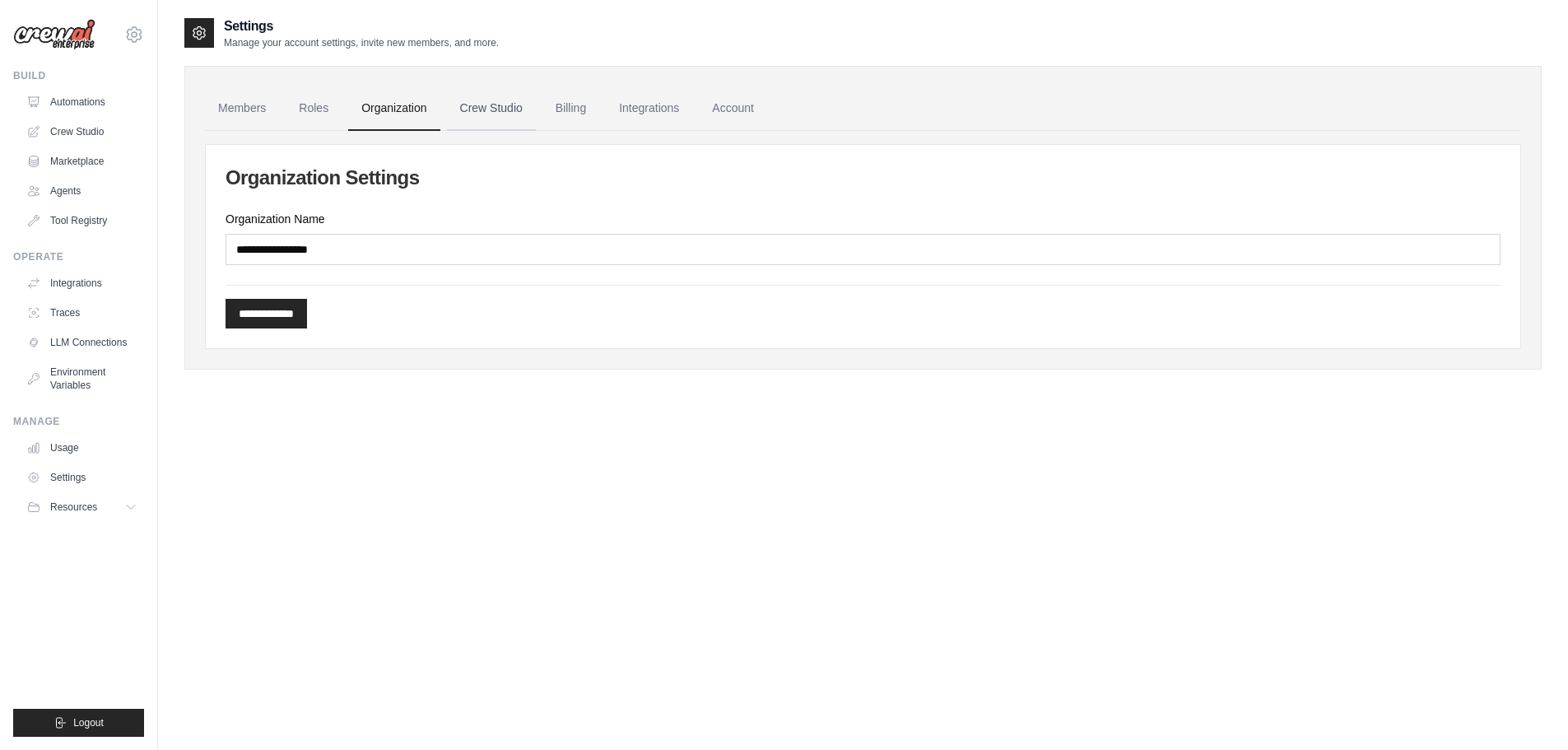
click at [482, 113] on link "Crew Studio" at bounding box center [491, 108] width 89 height 45
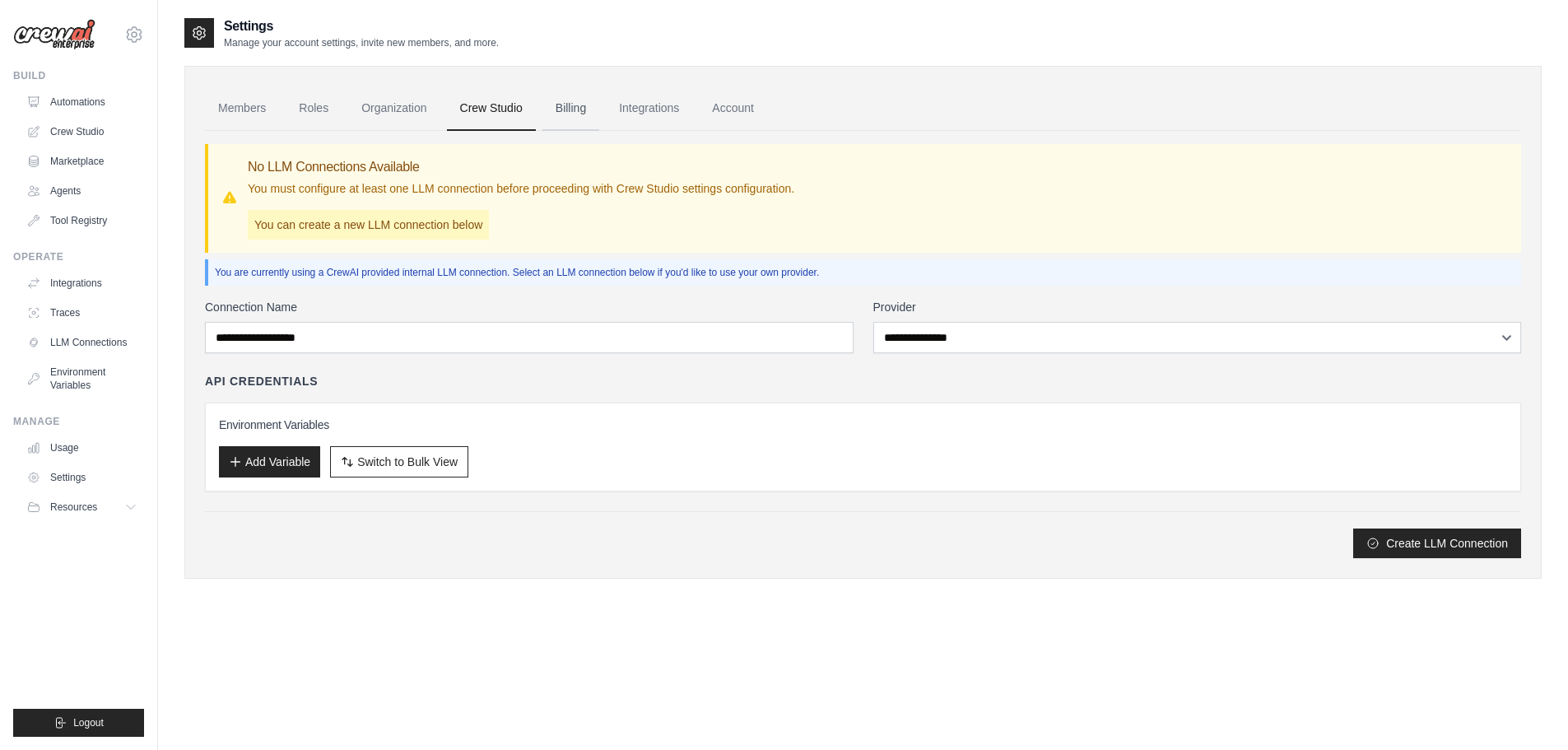
click at [567, 108] on link "Billing" at bounding box center [571, 108] width 57 height 45
click at [640, 108] on link "Integrations" at bounding box center [649, 108] width 86 height 45
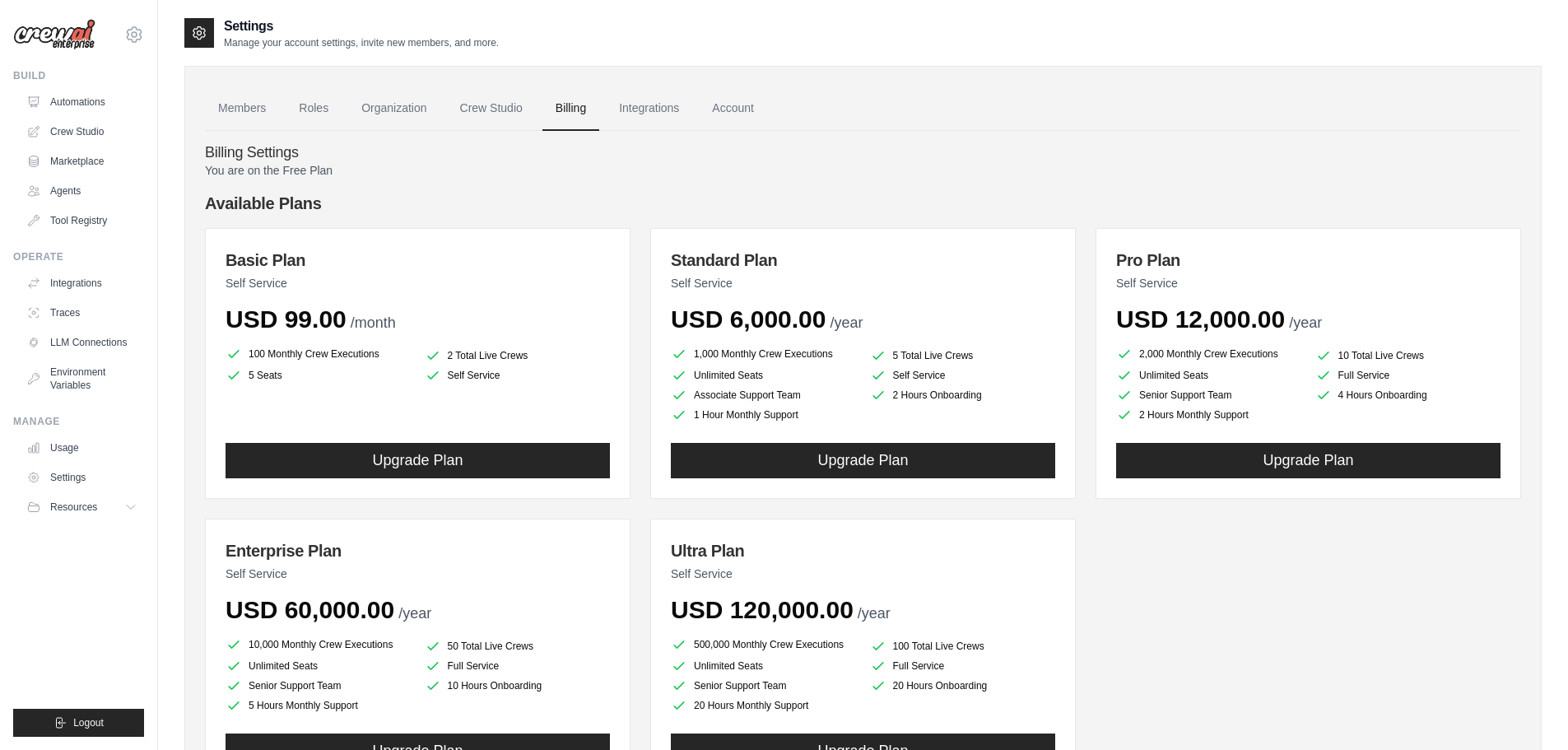
click at [718, 111] on link "Account" at bounding box center [733, 108] width 68 height 45
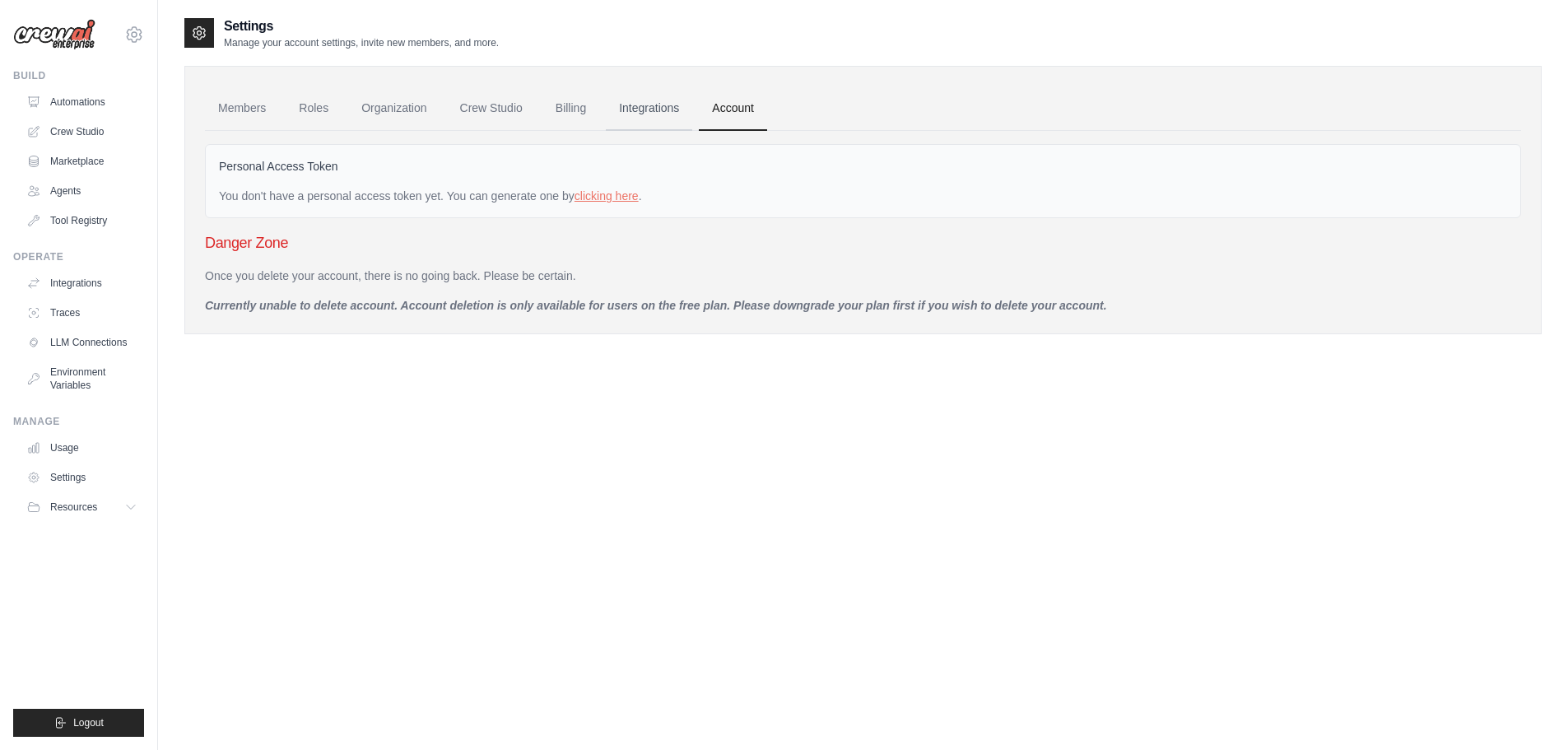
click at [660, 108] on link "Integrations" at bounding box center [649, 108] width 86 height 45
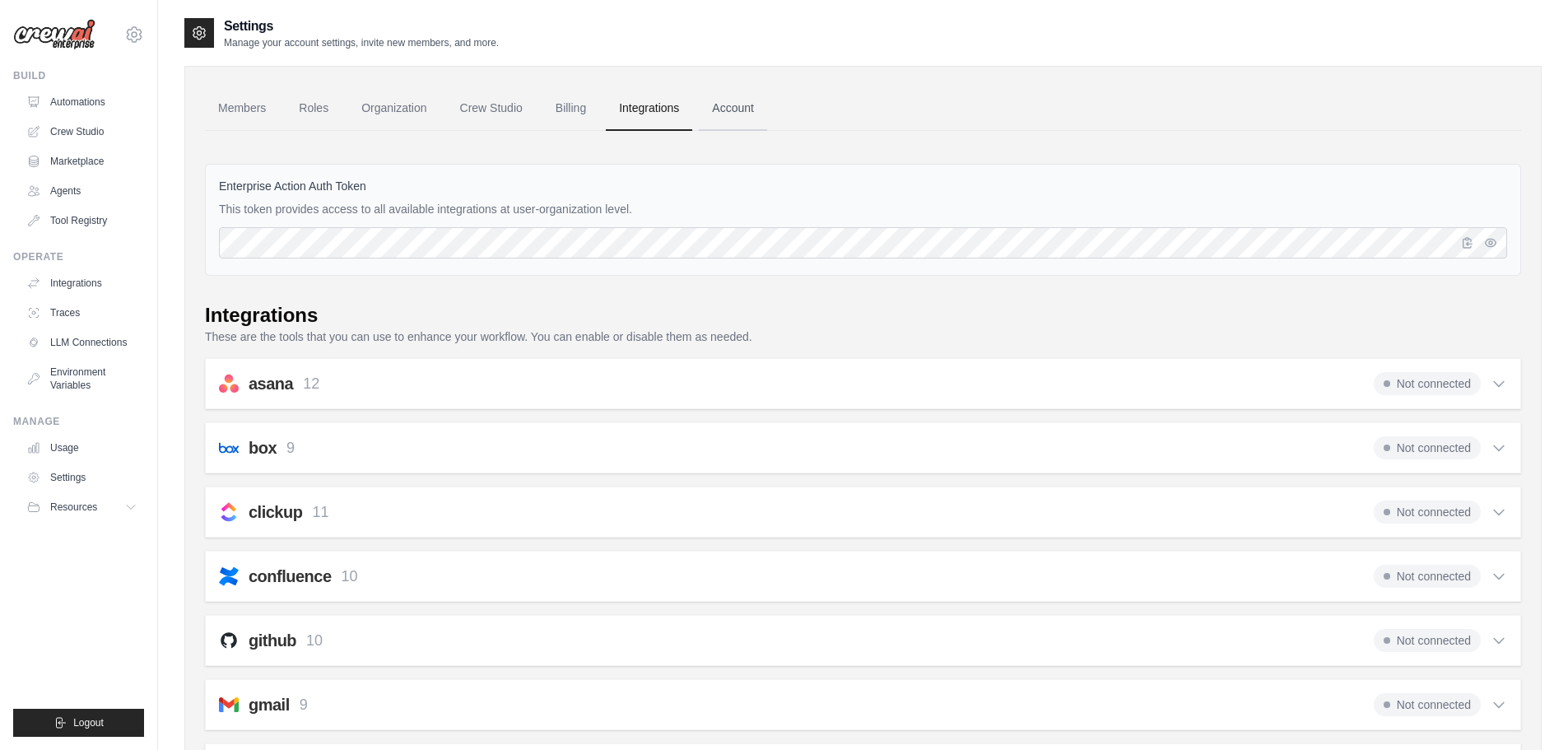
click at [737, 108] on link "Account" at bounding box center [733, 108] width 68 height 45
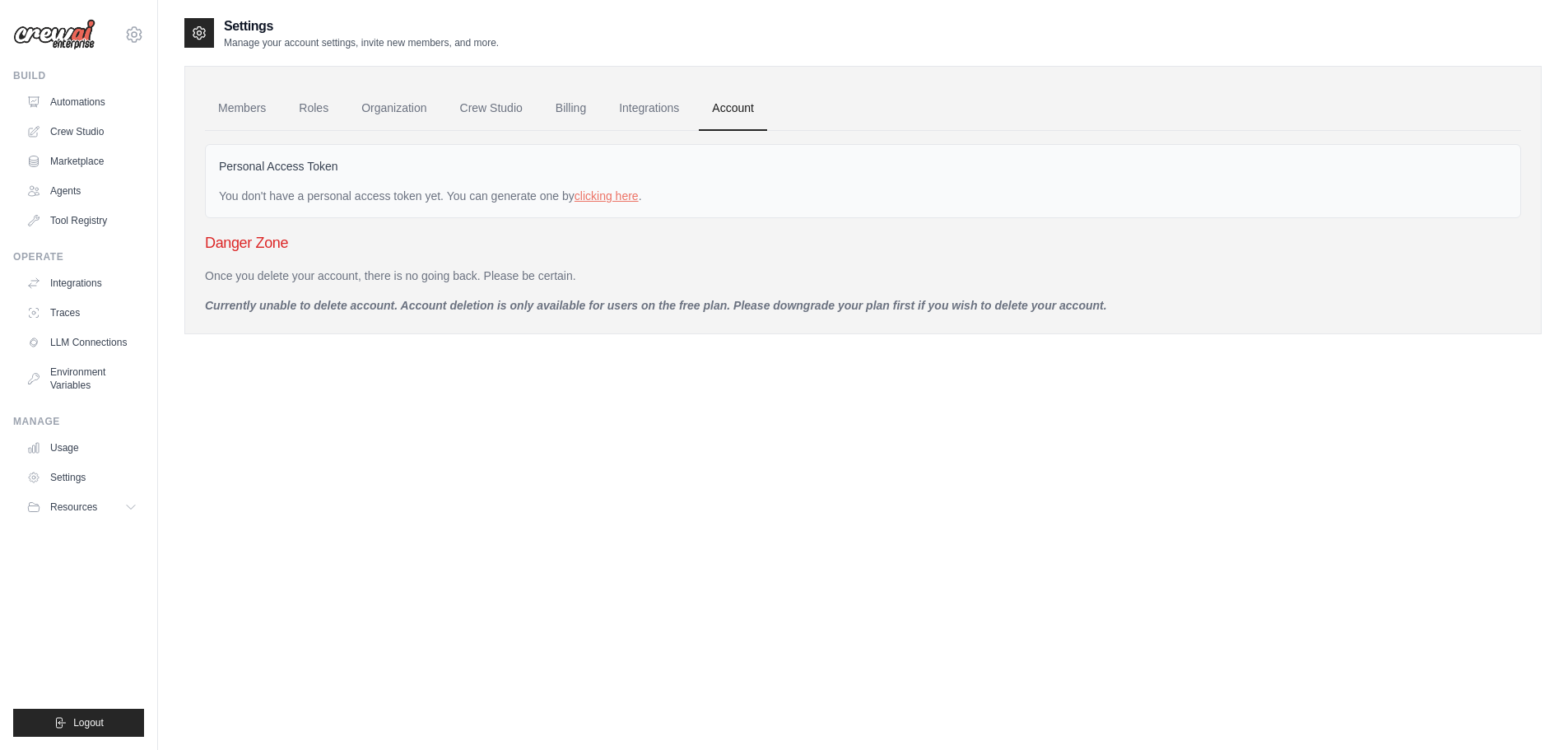
drag, startPoint x: 242, startPoint y: 104, endPoint x: 474, endPoint y: 145, distance: 235.6
click at [243, 104] on link "Members" at bounding box center [242, 108] width 74 height 45
